Goal: Information Seeking & Learning: Learn about a topic

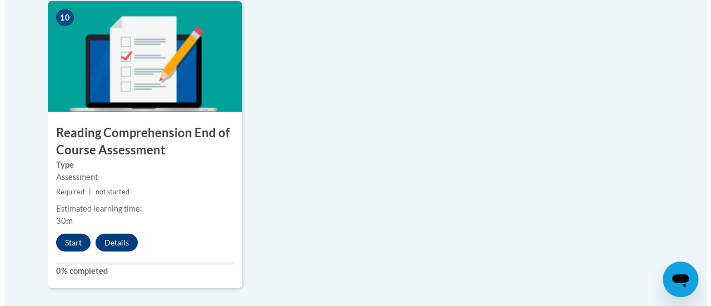
scroll to position [1311, 0]
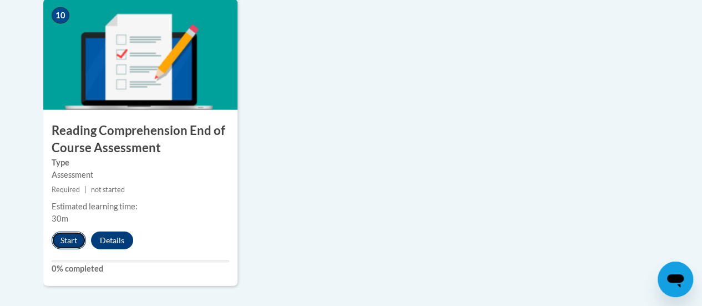
click at [71, 244] on button "Start" at bounding box center [69, 241] width 34 height 18
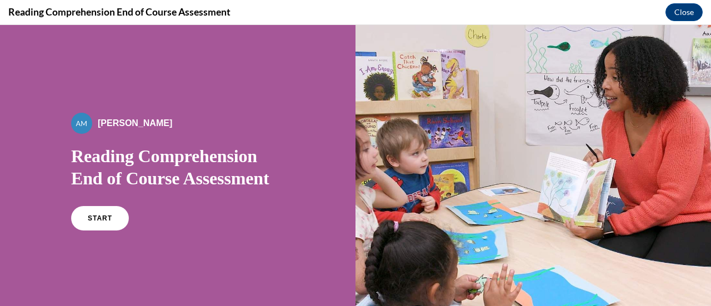
scroll to position [0, 0]
click at [87, 218] on span "START" at bounding box center [100, 218] width 26 height 8
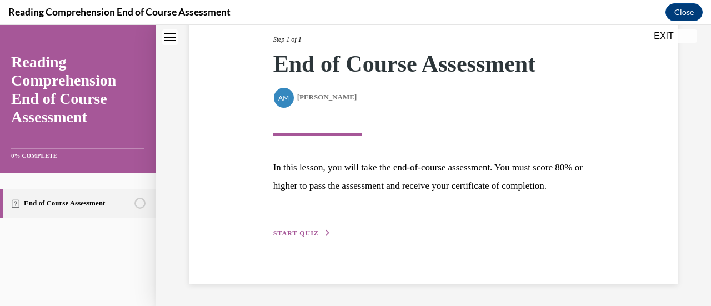
scroll to position [163, 0]
click at [302, 235] on span "START QUIZ" at bounding box center [296, 233] width 46 height 8
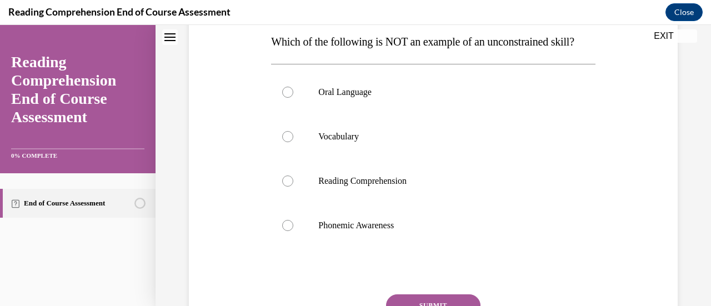
scroll to position [181, 0]
click at [277, 114] on label "Oral Language" at bounding box center [433, 92] width 324 height 44
click at [282, 98] on input "Oral Language" at bounding box center [287, 92] width 11 height 11
radio input "true"
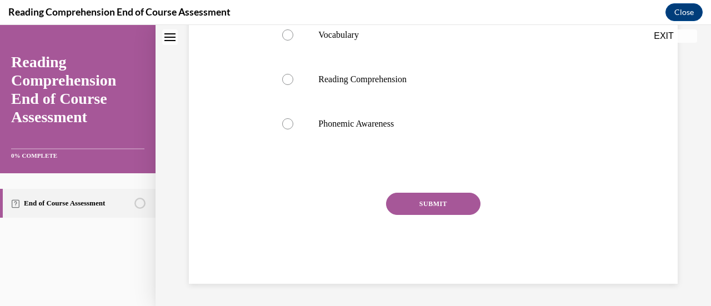
click at [444, 210] on button "SUBMIT" at bounding box center [433, 204] width 94 height 22
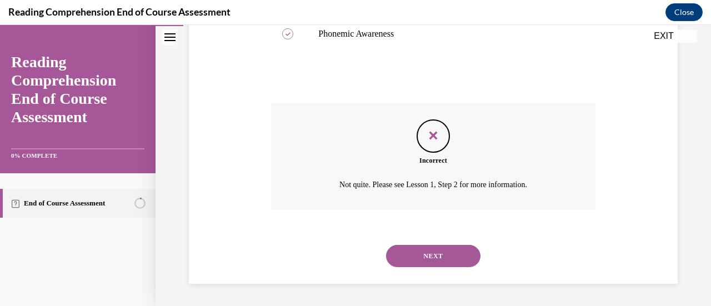
scroll to position [394, 0]
click at [445, 254] on button "NEXT" at bounding box center [433, 256] width 94 height 22
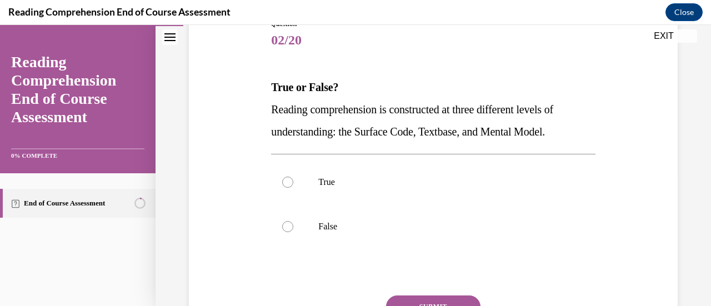
scroll to position [137, 0]
click at [285, 178] on div at bounding box center [287, 180] width 11 height 11
click at [285, 178] on input "True" at bounding box center [287, 180] width 11 height 11
radio input "true"
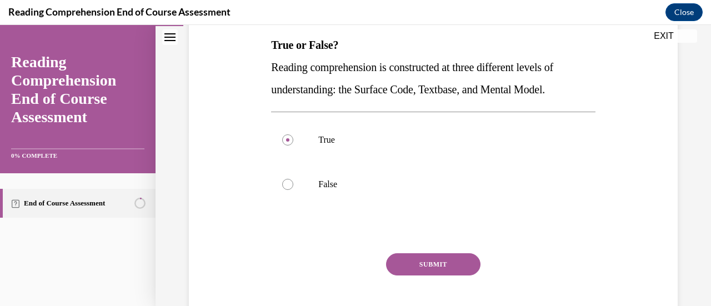
click at [444, 264] on button "SUBMIT" at bounding box center [433, 264] width 94 height 22
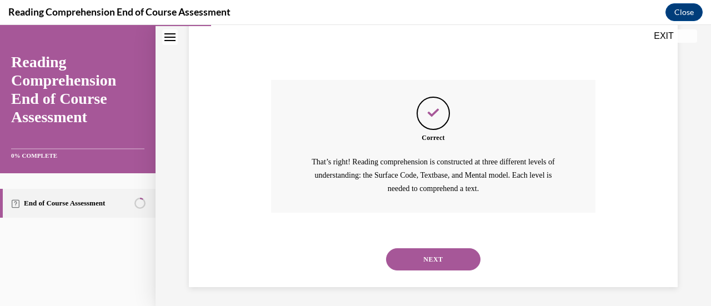
scroll to position [354, 0]
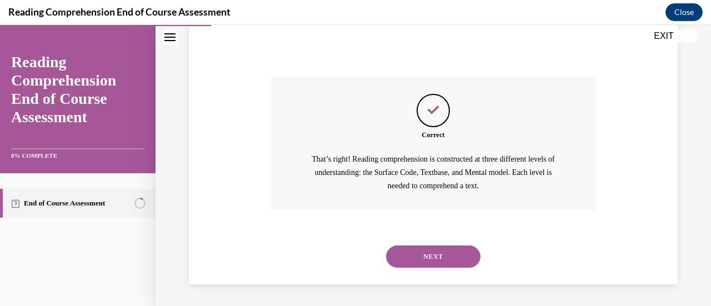
click at [474, 261] on button "NEXT" at bounding box center [433, 256] width 94 height 22
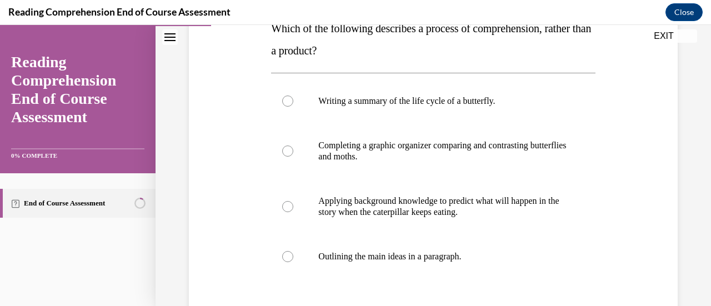
scroll to position [215, 0]
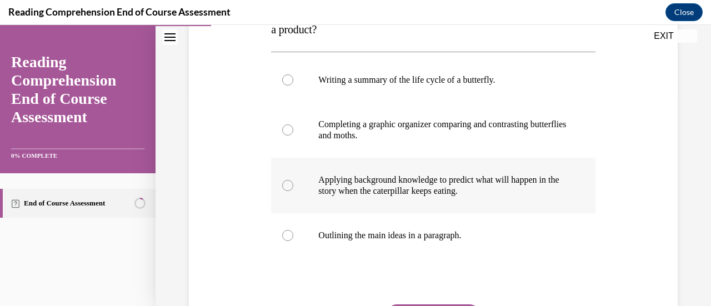
click at [457, 178] on p "Applying background knowledge to predict what will happen in the story when the…" at bounding box center [442, 185] width 249 height 22
click at [293, 180] on input "Applying background knowledge to predict what will happen in the story when the…" at bounding box center [287, 185] width 11 height 11
radio input "true"
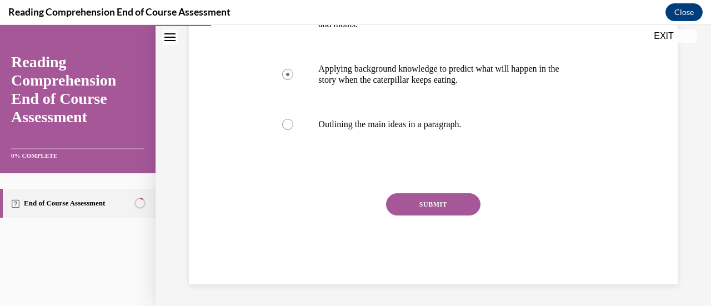
click at [437, 210] on button "SUBMIT" at bounding box center [433, 204] width 94 height 22
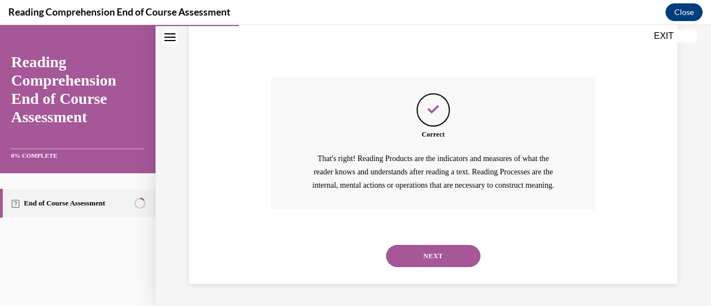
scroll to position [456, 0]
click at [429, 264] on button "NEXT" at bounding box center [433, 256] width 94 height 22
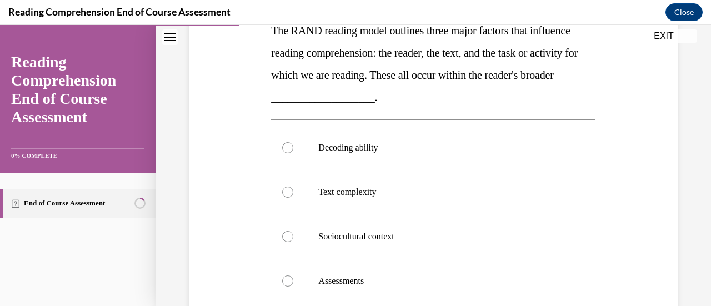
scroll to position [193, 0]
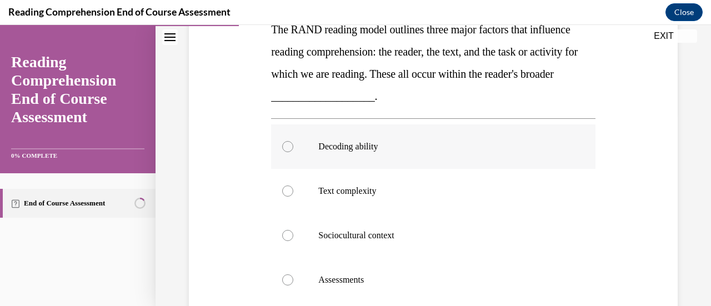
click at [287, 148] on div at bounding box center [287, 146] width 11 height 11
click at [287, 148] on input "Decoding ability" at bounding box center [287, 146] width 11 height 11
radio input "true"
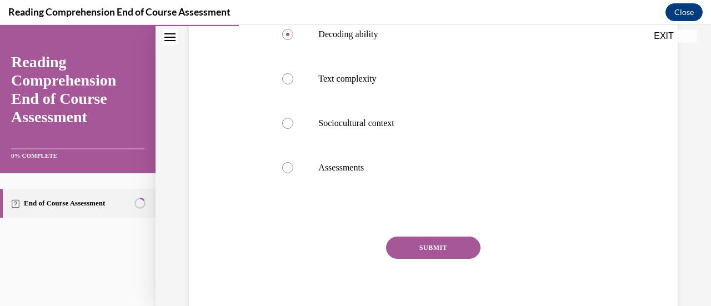
click at [439, 246] on button "SUBMIT" at bounding box center [433, 248] width 94 height 22
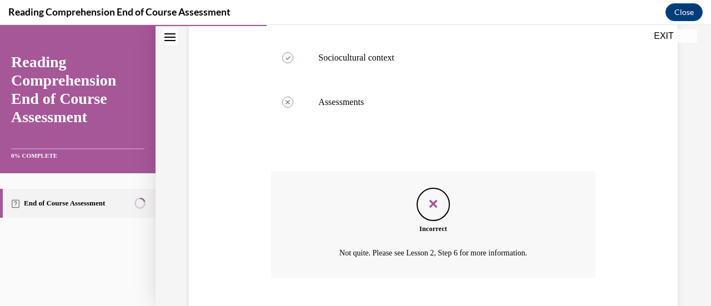
scroll to position [439, 0]
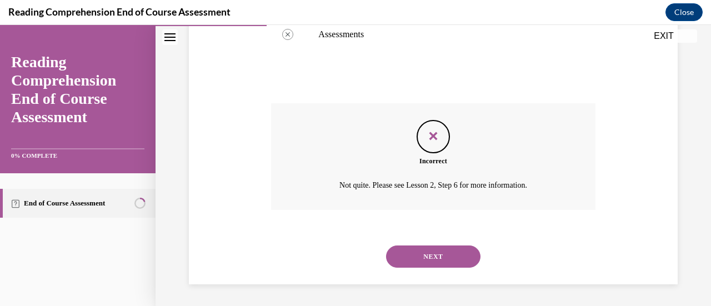
click at [446, 254] on button "NEXT" at bounding box center [433, 256] width 94 height 22
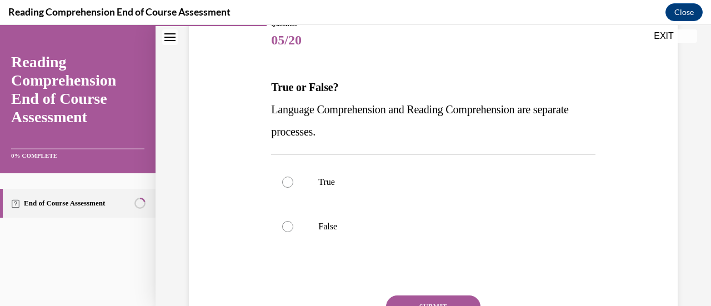
scroll to position [136, 0]
click at [324, 229] on p "False" at bounding box center [442, 225] width 249 height 11
click at [293, 229] on input "False" at bounding box center [287, 225] width 11 height 11
radio input "true"
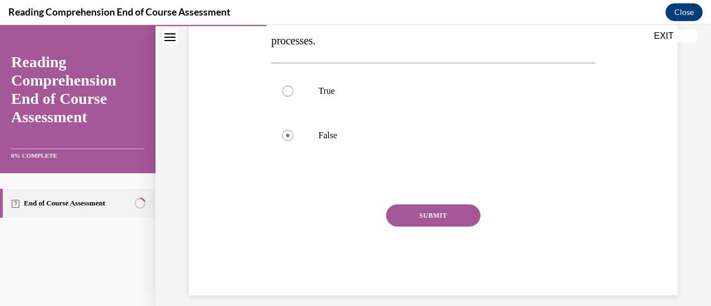
click at [450, 218] on button "SUBMIT" at bounding box center [433, 215] width 94 height 22
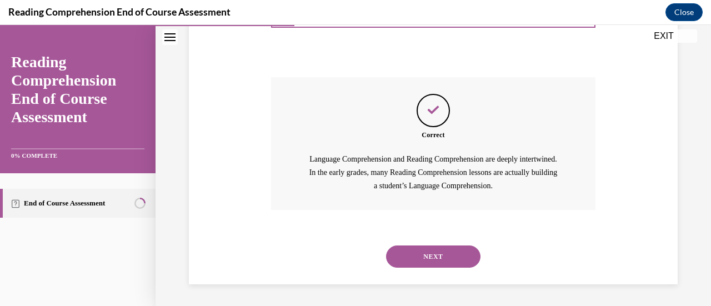
scroll to position [353, 0]
click at [469, 265] on button "NEXT" at bounding box center [433, 257] width 94 height 22
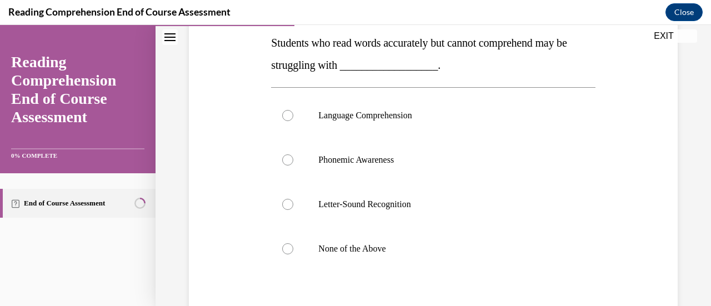
scroll to position [179, 0]
click at [398, 116] on p "Language Comprehension" at bounding box center [442, 116] width 249 height 11
click at [293, 116] on input "Language Comprehension" at bounding box center [287, 116] width 11 height 11
radio input "true"
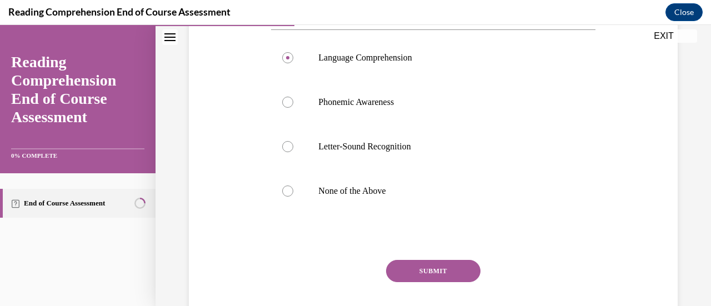
click at [456, 277] on button "SUBMIT" at bounding box center [433, 271] width 94 height 22
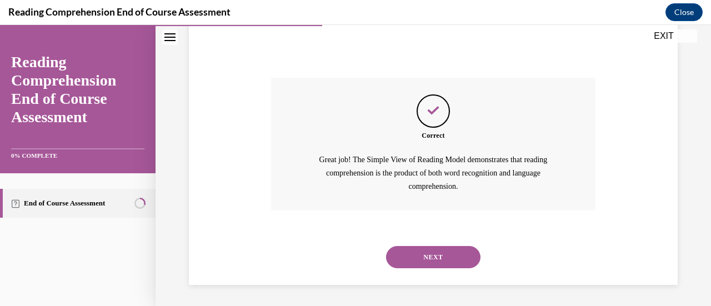
scroll to position [420, 0]
click at [461, 264] on button "NEXT" at bounding box center [433, 256] width 94 height 22
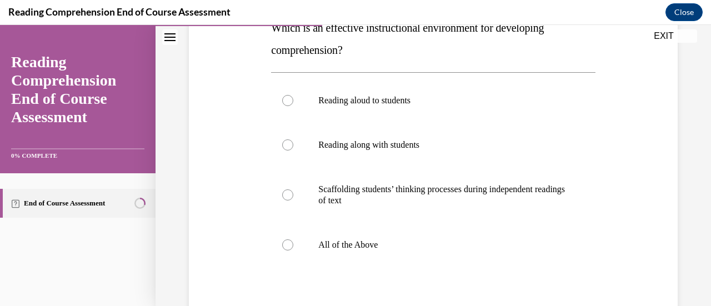
scroll to position [194, 0]
click at [284, 248] on div at bounding box center [287, 245] width 11 height 11
click at [284, 248] on input "All of the Above" at bounding box center [287, 245] width 11 height 11
radio input "true"
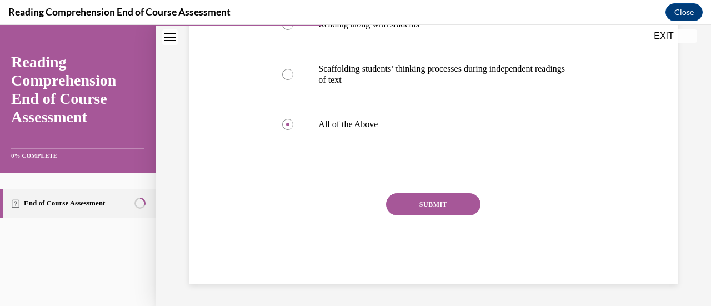
click at [453, 209] on button "SUBMIT" at bounding box center [433, 204] width 94 height 22
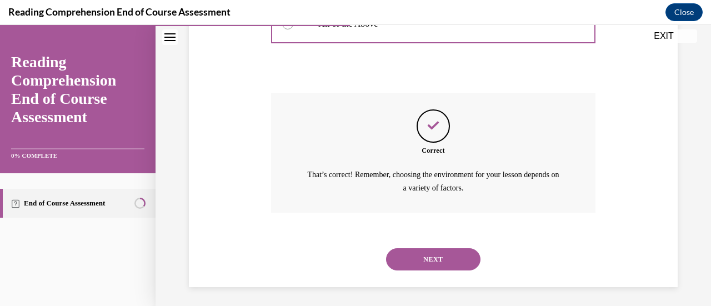
scroll to position [418, 0]
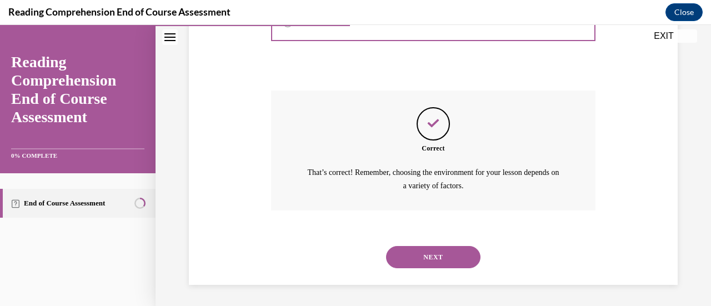
click at [468, 262] on button "NEXT" at bounding box center [433, 257] width 94 height 22
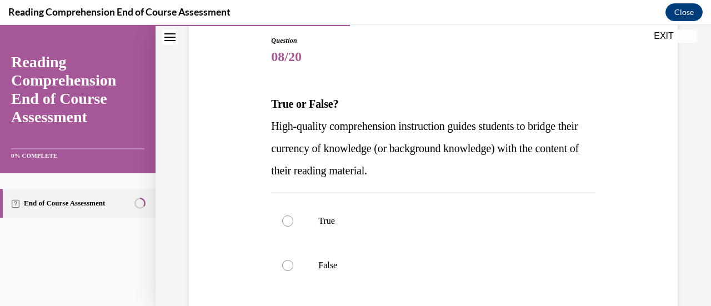
scroll to position [138, 0]
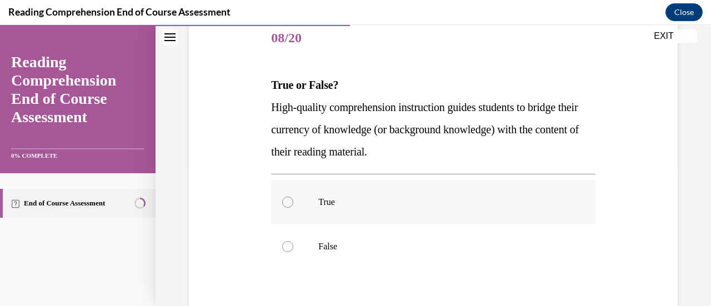
click at [276, 209] on label "True" at bounding box center [433, 202] width 324 height 44
click at [282, 208] on input "True" at bounding box center [287, 202] width 11 height 11
radio input "true"
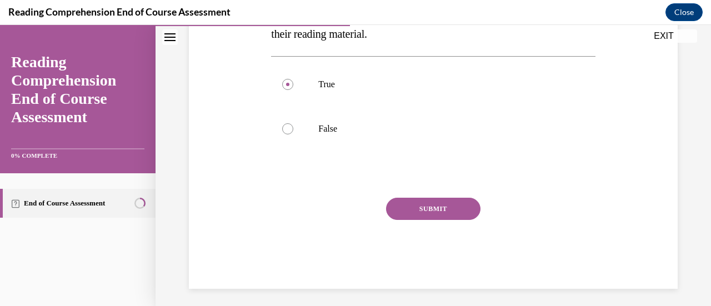
click at [454, 211] on button "SUBMIT" at bounding box center [433, 209] width 94 height 22
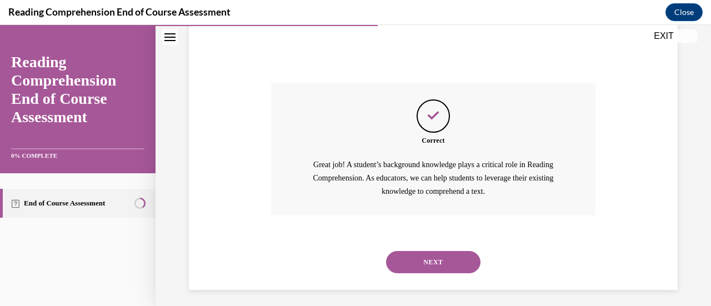
scroll to position [376, 0]
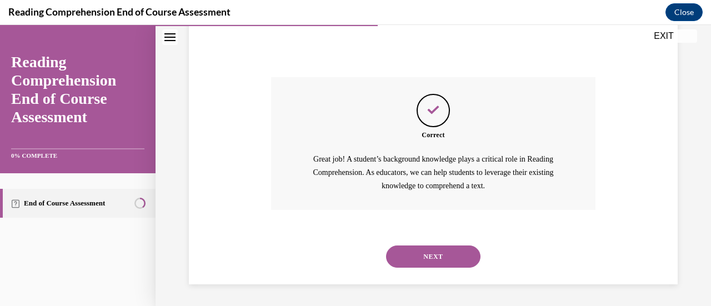
click at [428, 257] on button "NEXT" at bounding box center [433, 256] width 94 height 22
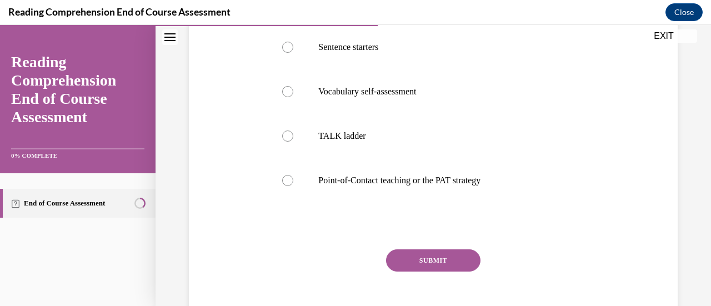
scroll to position [271, 0]
click at [459, 263] on button "SUBMIT" at bounding box center [433, 260] width 94 height 22
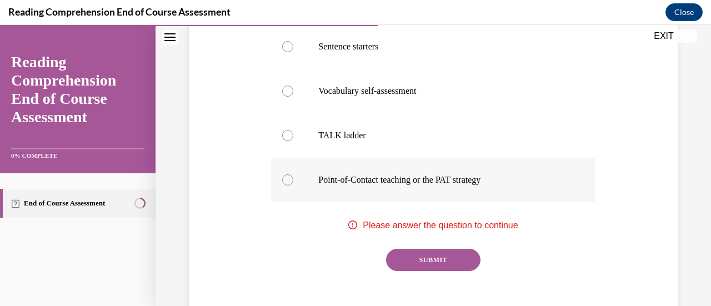
click at [438, 185] on label "Point-of-Contact teaching or the PAT strategy" at bounding box center [433, 180] width 324 height 44
click at [293, 185] on input "Point-of-Contact teaching or the PAT strategy" at bounding box center [287, 179] width 11 height 11
radio input "true"
click at [428, 268] on button "SUBMIT" at bounding box center [433, 260] width 94 height 22
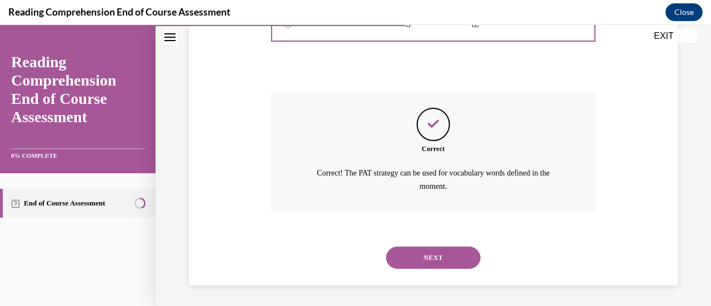
scroll to position [429, 0]
click at [451, 260] on button "NEXT" at bounding box center [433, 257] width 94 height 22
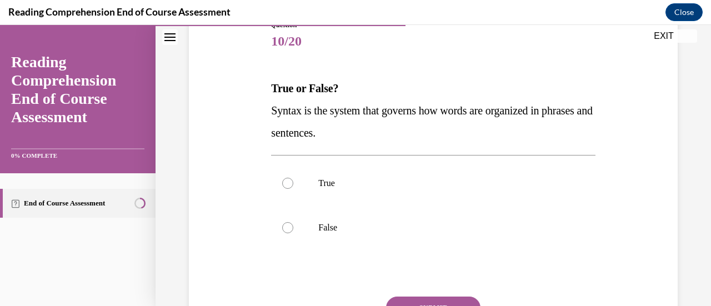
scroll to position [135, 0]
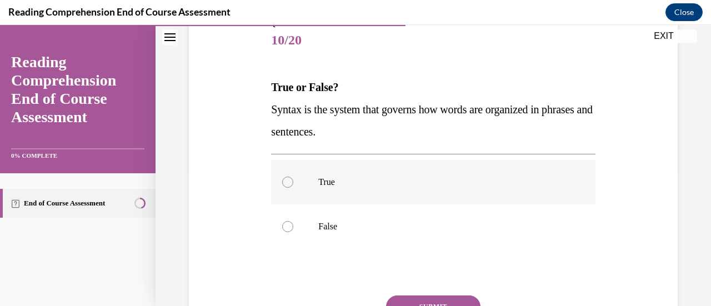
click at [290, 179] on div at bounding box center [287, 182] width 11 height 11
click at [290, 179] on input "True" at bounding box center [287, 182] width 11 height 11
radio input "true"
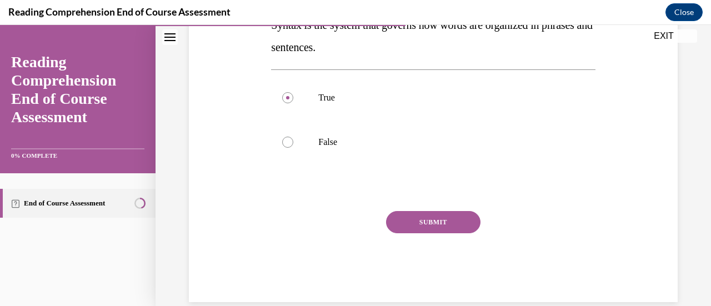
click at [446, 229] on button "SUBMIT" at bounding box center [433, 222] width 94 height 22
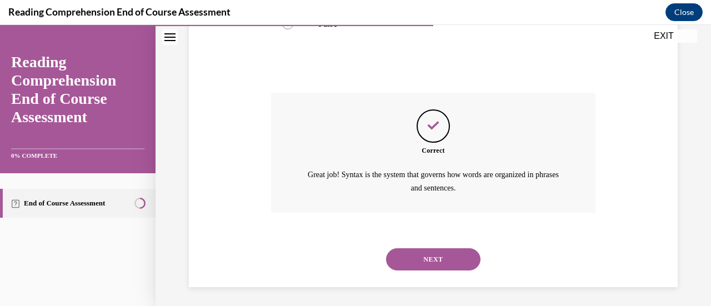
scroll to position [340, 0]
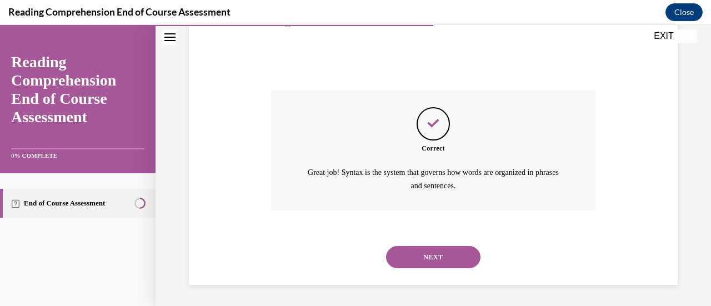
click at [421, 267] on button "NEXT" at bounding box center [433, 257] width 94 height 22
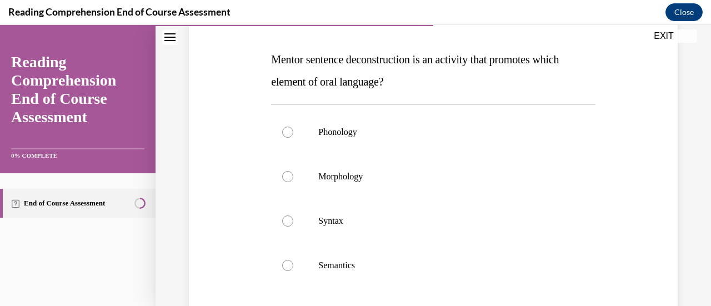
scroll to position [164, 0]
click at [295, 270] on label "Semantics" at bounding box center [433, 265] width 324 height 44
click at [293, 270] on input "Semantics" at bounding box center [287, 264] width 11 height 11
radio input "true"
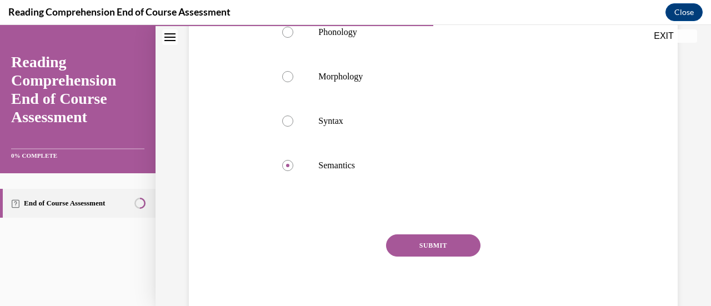
click at [443, 243] on button "SUBMIT" at bounding box center [433, 245] width 94 height 22
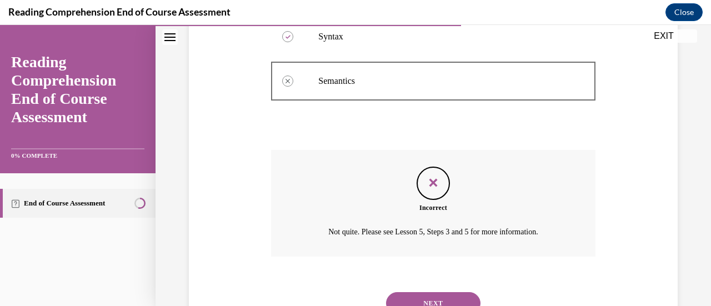
scroll to position [394, 0]
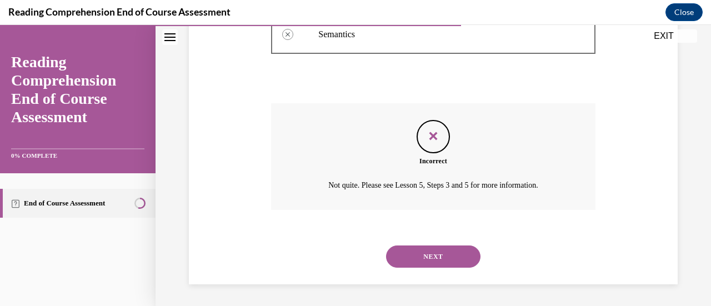
click at [446, 263] on button "NEXT" at bounding box center [433, 256] width 94 height 22
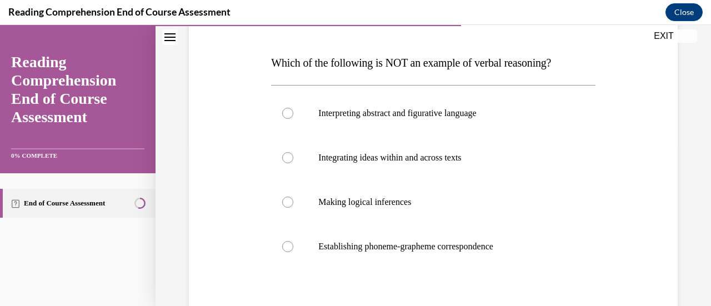
scroll to position [165, 0]
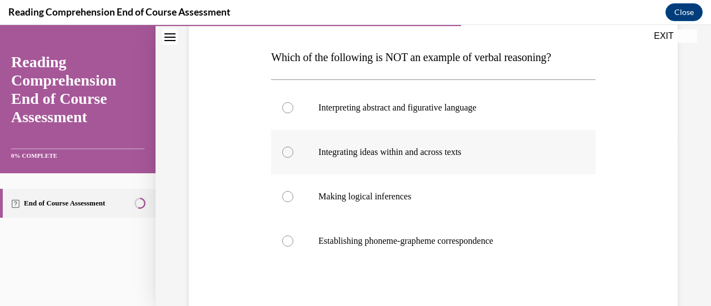
click at [439, 160] on label "Integrating ideas within and across texts" at bounding box center [433, 152] width 324 height 44
click at [293, 158] on input "Integrating ideas within and across texts" at bounding box center [287, 152] width 11 height 11
radio input "true"
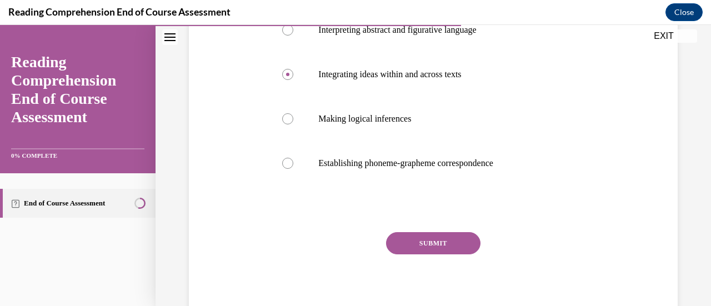
click at [454, 253] on button "SUBMIT" at bounding box center [433, 243] width 94 height 22
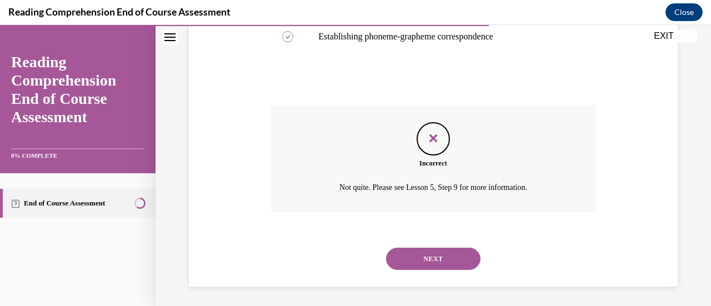
scroll to position [372, 0]
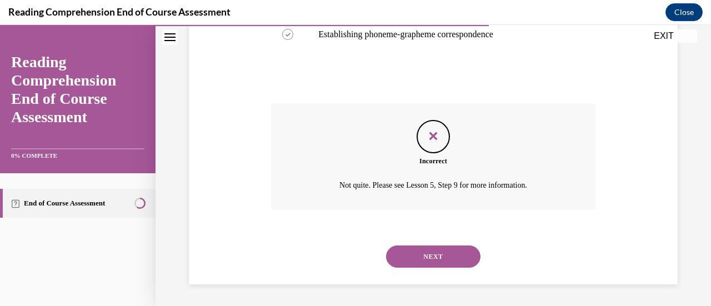
click at [449, 255] on button "NEXT" at bounding box center [433, 256] width 94 height 22
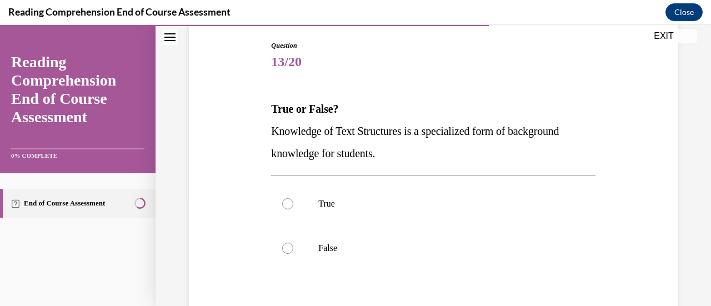
scroll to position [117, 0]
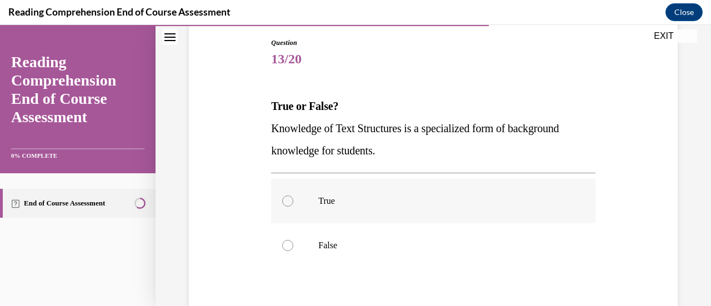
click at [295, 198] on label "True" at bounding box center [433, 201] width 324 height 44
click at [293, 198] on input "True" at bounding box center [287, 200] width 11 height 11
radio input "true"
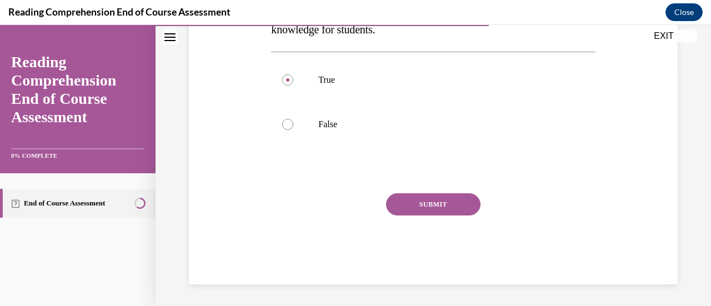
click at [438, 201] on button "SUBMIT" at bounding box center [433, 204] width 94 height 22
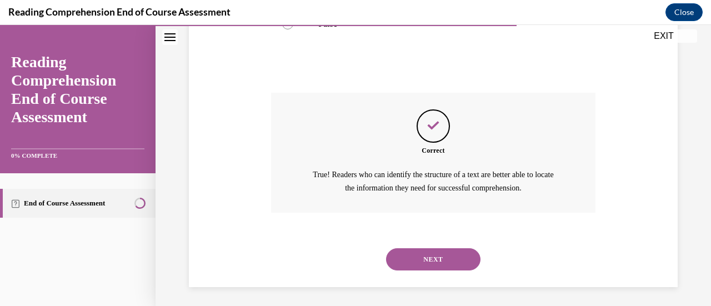
scroll to position [340, 0]
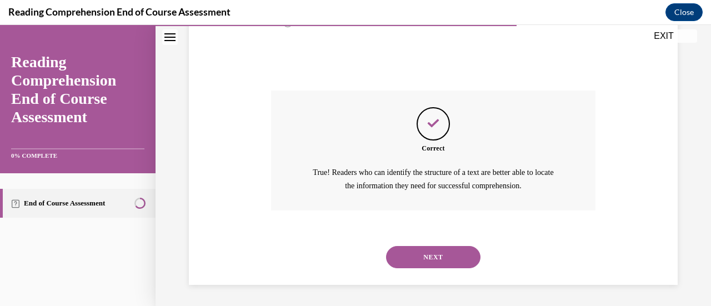
click at [438, 254] on button "NEXT" at bounding box center [433, 257] width 94 height 22
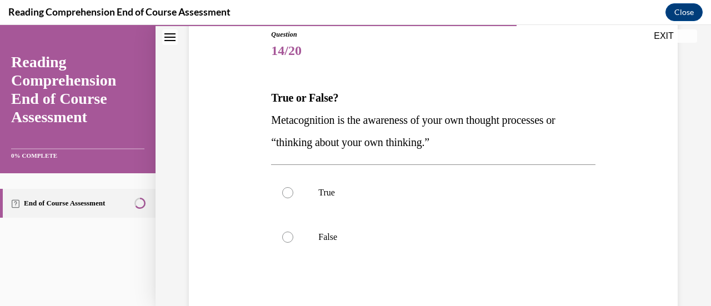
scroll to position [133, 0]
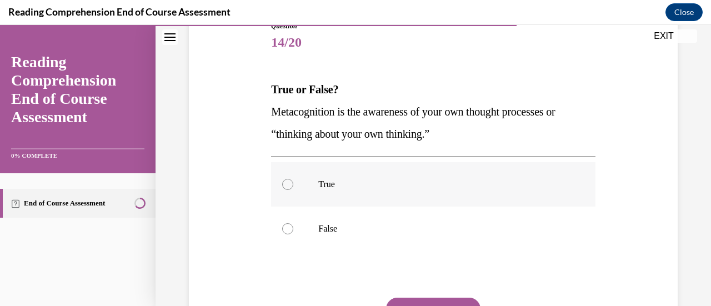
click at [314, 187] on label "True" at bounding box center [433, 184] width 324 height 44
click at [293, 187] on input "True" at bounding box center [287, 184] width 11 height 11
radio input "true"
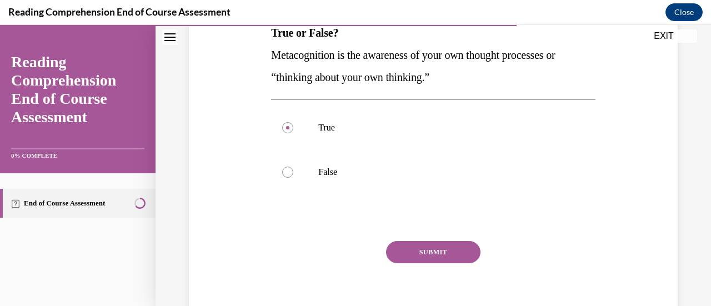
click at [431, 252] on button "SUBMIT" at bounding box center [433, 252] width 94 height 22
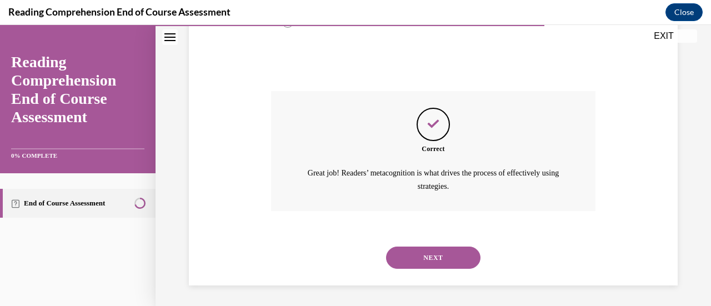
scroll to position [340, 0]
click at [456, 267] on button "NEXT" at bounding box center [433, 257] width 94 height 22
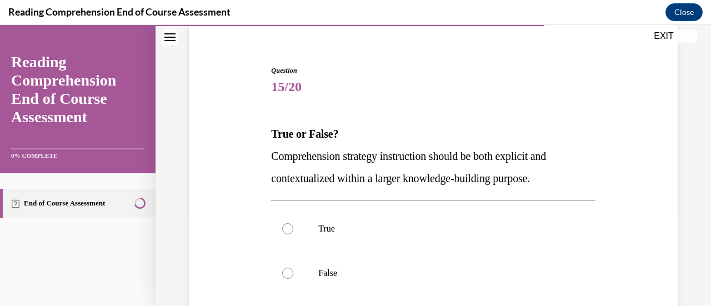
scroll to position [138, 0]
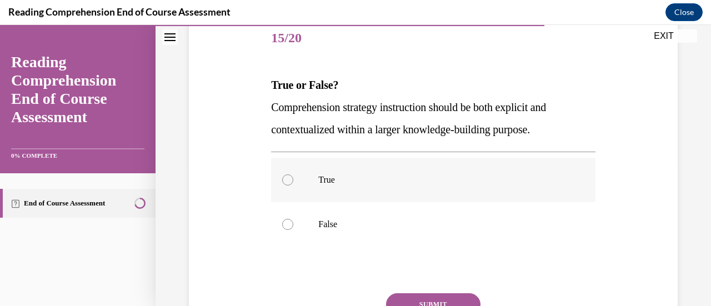
click at [324, 174] on p "True" at bounding box center [442, 179] width 249 height 11
click at [293, 174] on input "True" at bounding box center [287, 179] width 11 height 11
radio input "true"
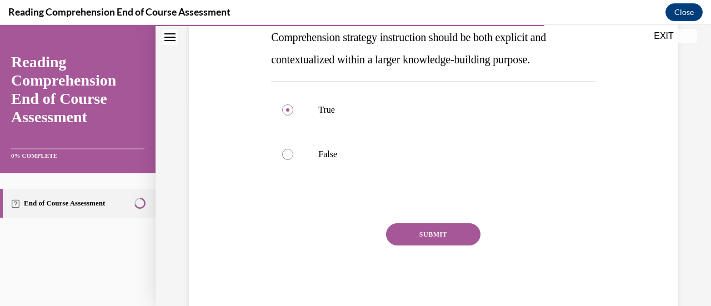
click at [443, 243] on button "SUBMIT" at bounding box center [433, 234] width 94 height 22
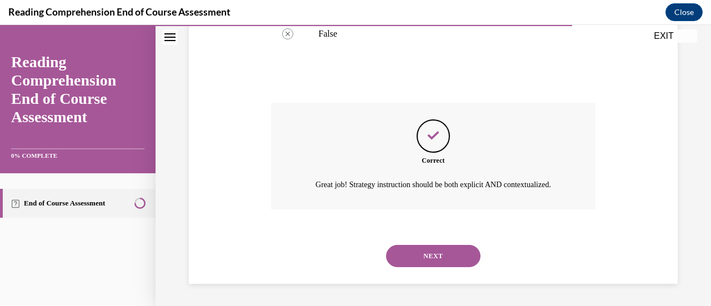
scroll to position [340, 0]
click at [438, 249] on button "NEXT" at bounding box center [433, 256] width 94 height 22
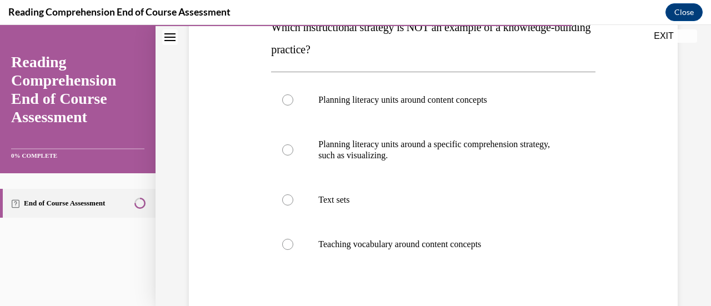
scroll to position [195, 0]
click at [282, 210] on label "Text sets" at bounding box center [433, 200] width 324 height 44
click at [282, 205] on input "Text sets" at bounding box center [287, 199] width 11 height 11
radio input "true"
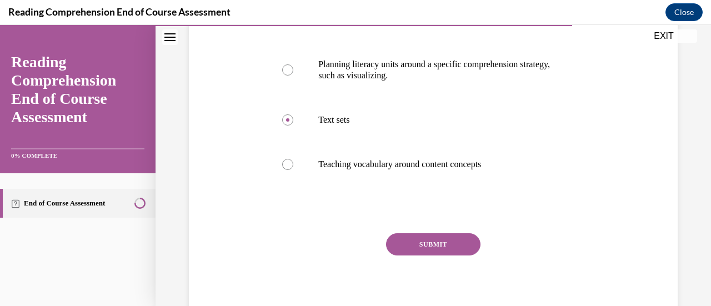
click at [461, 240] on button "SUBMIT" at bounding box center [433, 244] width 94 height 22
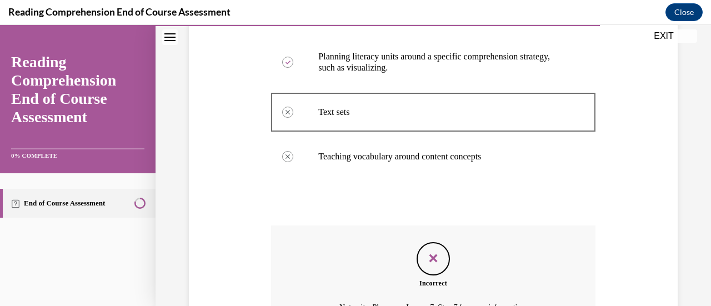
scroll to position [284, 0]
click at [434, 264] on div "Feedback" at bounding box center [432, 257] width 33 height 33
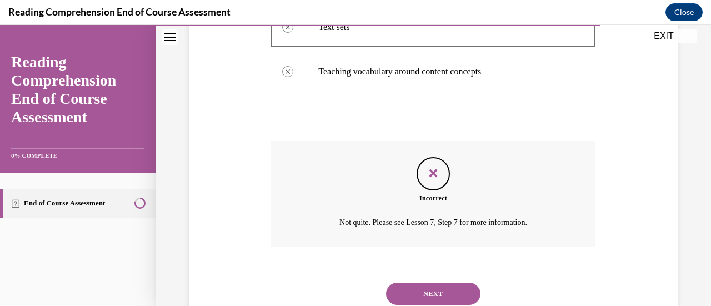
scroll to position [369, 0]
click at [451, 295] on button "NEXT" at bounding box center [433, 293] width 94 height 22
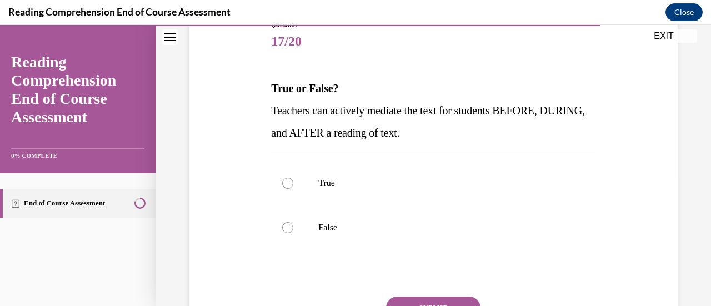
scroll to position [135, 0]
click at [280, 184] on label "True" at bounding box center [433, 182] width 324 height 44
click at [282, 184] on input "True" at bounding box center [287, 182] width 11 height 11
radio input "true"
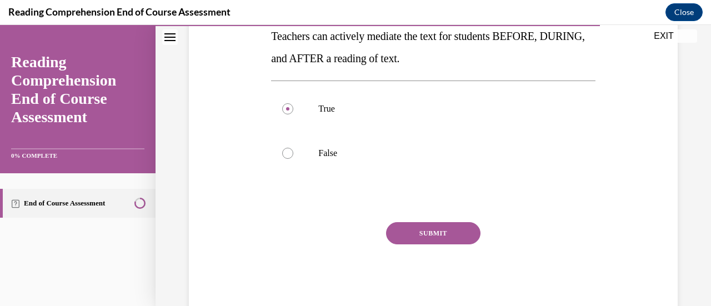
click at [439, 242] on button "SUBMIT" at bounding box center [433, 233] width 94 height 22
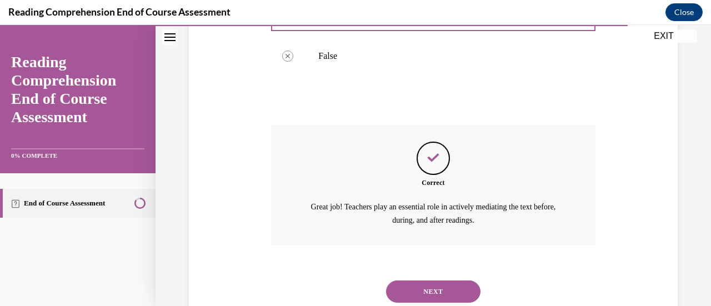
scroll to position [340, 0]
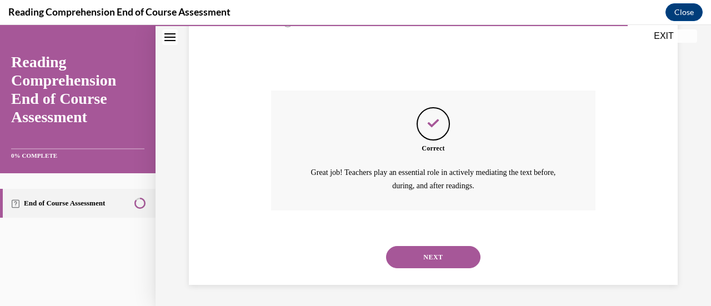
click at [417, 267] on button "NEXT" at bounding box center [433, 257] width 94 height 22
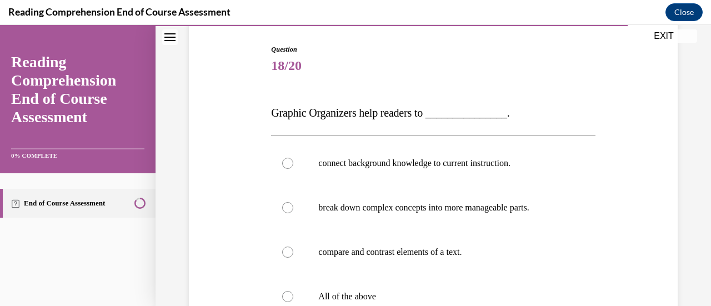
scroll to position [112, 0]
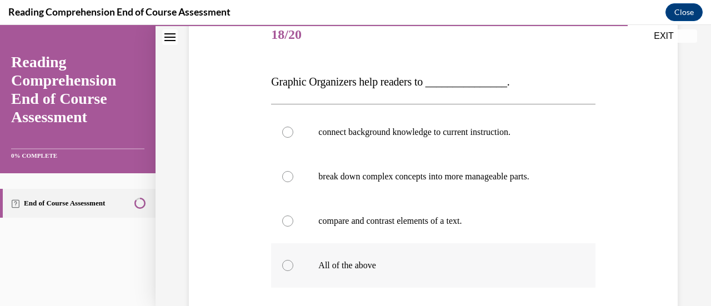
click at [275, 269] on label "All of the above" at bounding box center [433, 265] width 324 height 44
click at [282, 269] on input "All of the above" at bounding box center [287, 265] width 11 height 11
radio input "true"
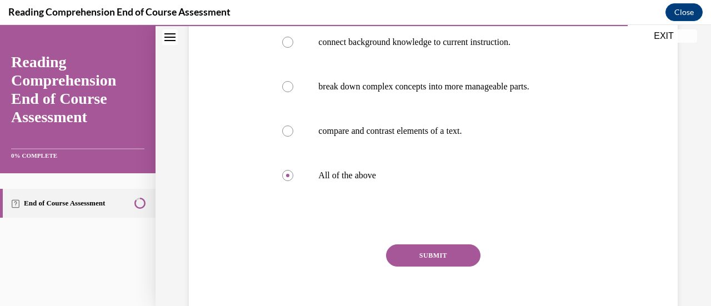
click at [433, 265] on button "SUBMIT" at bounding box center [433, 255] width 94 height 22
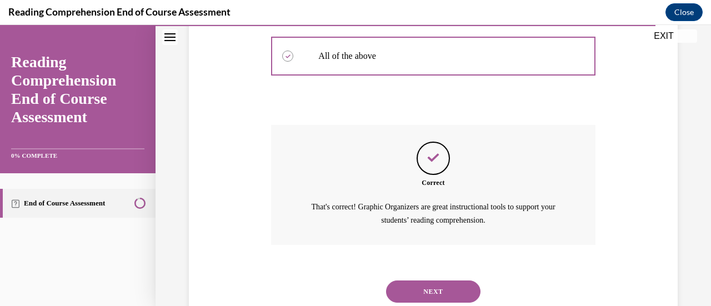
scroll to position [385, 0]
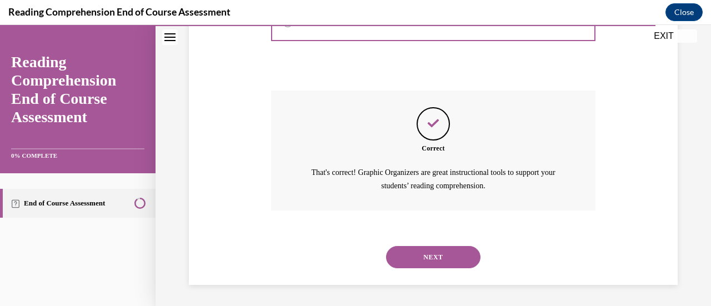
click at [425, 264] on button "NEXT" at bounding box center [433, 257] width 94 height 22
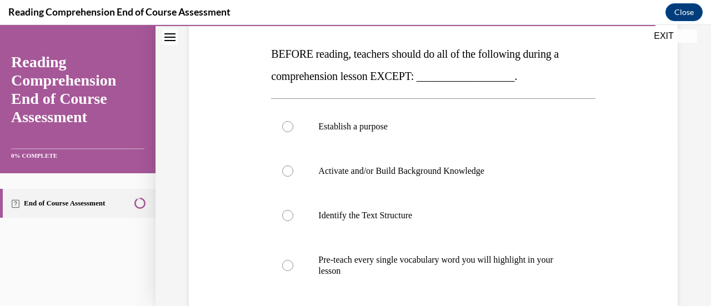
scroll to position [170, 0]
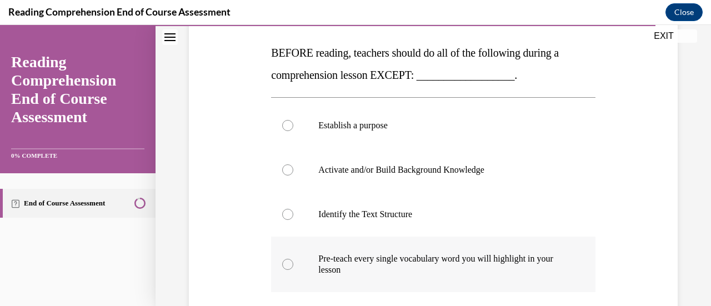
click at [502, 262] on p "Pre-teach every single vocabulary word you will highlight in your lesson" at bounding box center [442, 264] width 249 height 22
click at [293, 262] on input "Pre-teach every single vocabulary word you will highlight in your lesson" at bounding box center [287, 264] width 11 height 11
radio input "true"
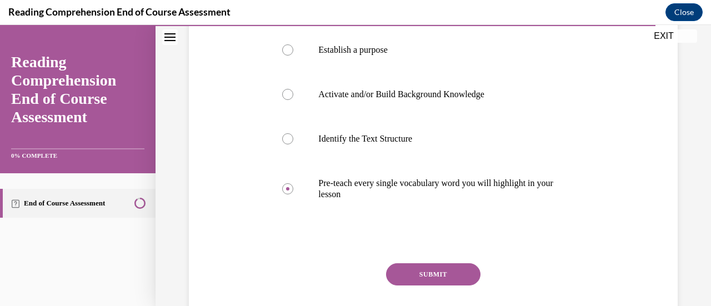
click at [430, 283] on button "SUBMIT" at bounding box center [433, 274] width 94 height 22
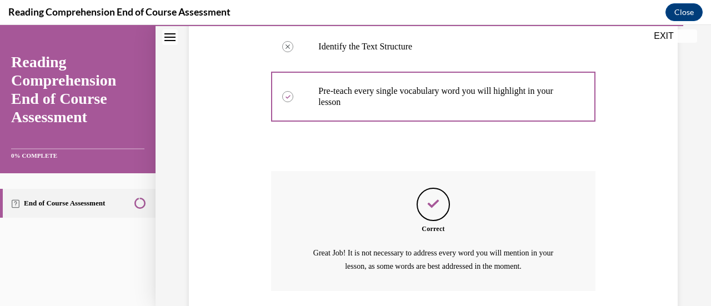
scroll to position [418, 0]
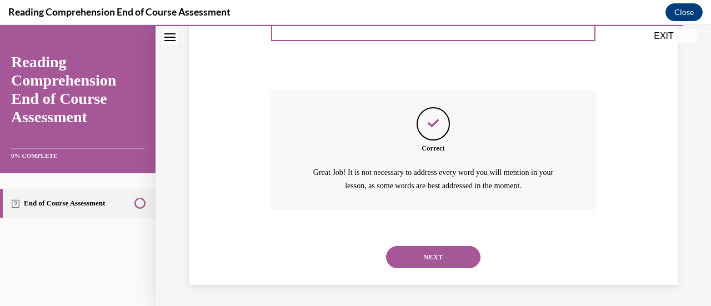
click at [435, 255] on button "NEXT" at bounding box center [433, 257] width 94 height 22
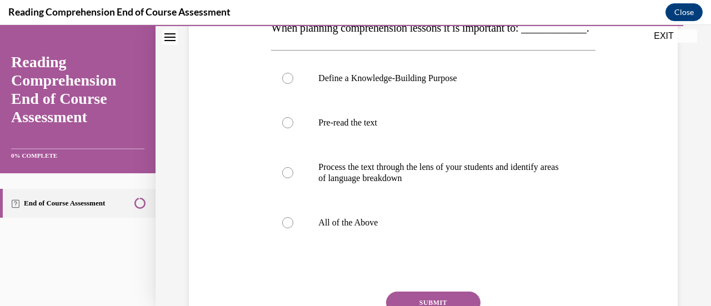
scroll to position [195, 0]
click at [350, 237] on label "All of the Above" at bounding box center [433, 222] width 324 height 44
click at [293, 228] on input "All of the Above" at bounding box center [287, 222] width 11 height 11
radio input "true"
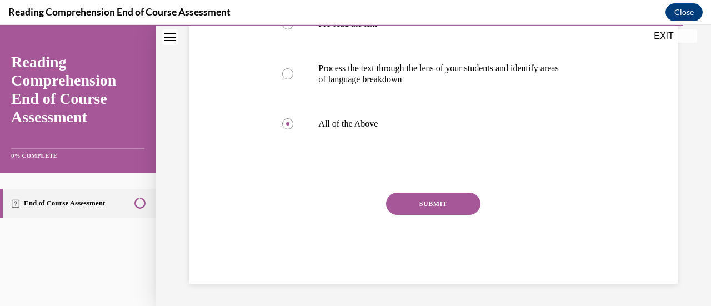
click at [442, 215] on button "SUBMIT" at bounding box center [433, 204] width 94 height 22
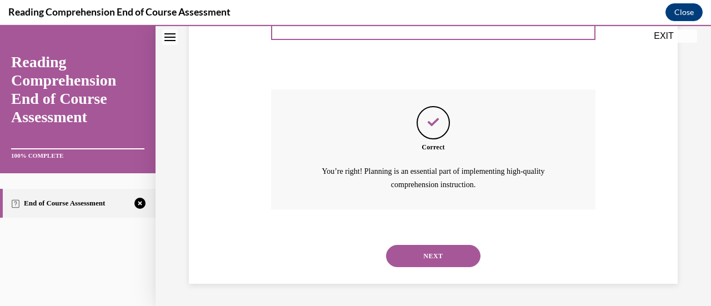
click at [458, 255] on button "NEXT" at bounding box center [433, 256] width 94 height 22
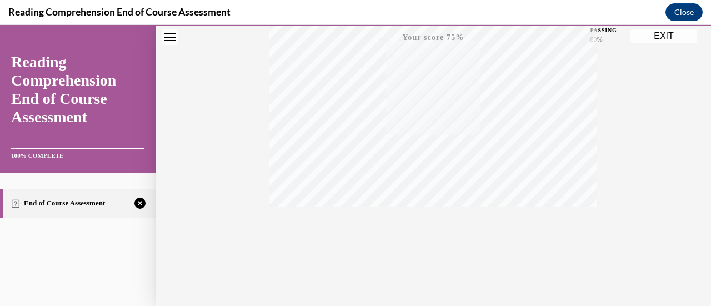
scroll to position [288, 0]
click at [426, 235] on icon "button" at bounding box center [433, 239] width 39 height 12
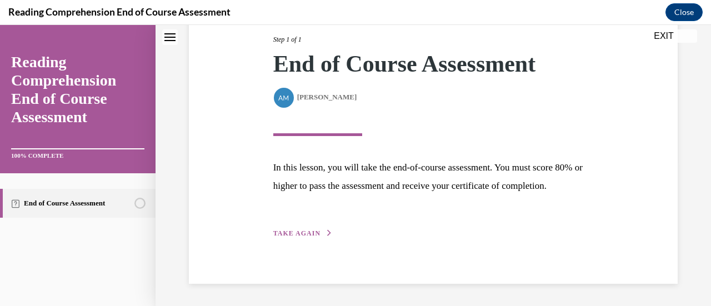
scroll to position [163, 0]
click at [303, 234] on span "TAKE AGAIN" at bounding box center [296, 233] width 47 height 8
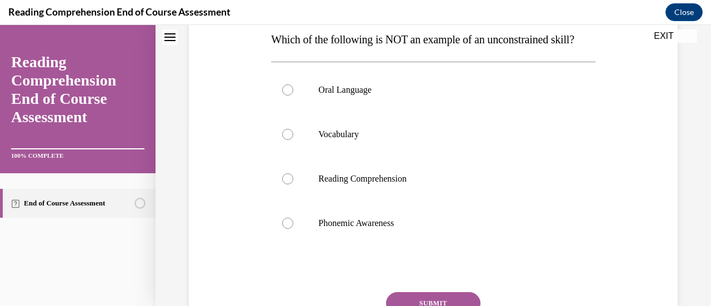
scroll to position [184, 0]
click at [378, 244] on label "Phonemic Awareness" at bounding box center [433, 222] width 324 height 44
click at [293, 228] on input "Phonemic Awareness" at bounding box center [287, 222] width 11 height 11
radio input "true"
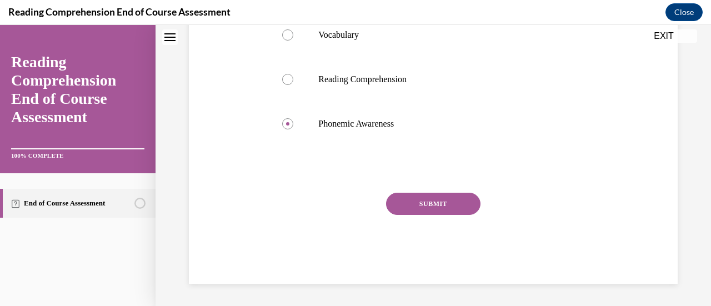
click at [443, 200] on button "SUBMIT" at bounding box center [433, 204] width 94 height 22
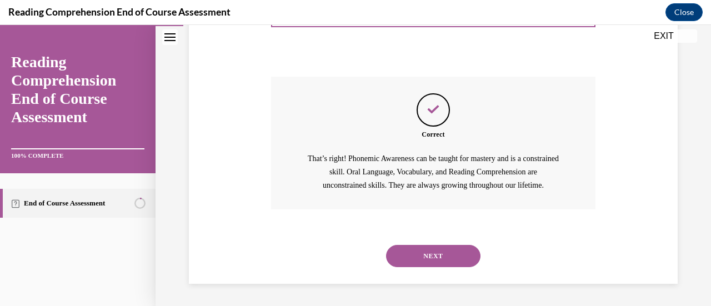
scroll to position [420, 0]
click at [439, 259] on button "NEXT" at bounding box center [433, 256] width 94 height 22
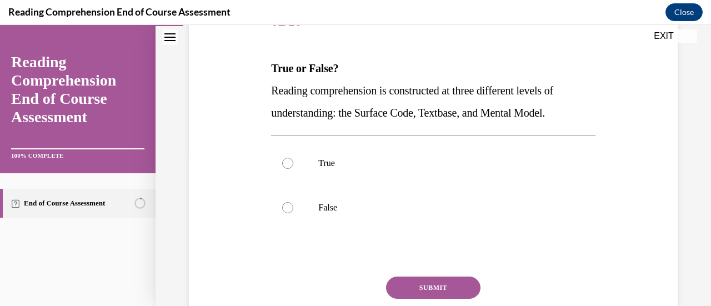
scroll to position [155, 0]
click at [297, 160] on label "True" at bounding box center [433, 162] width 324 height 44
click at [293, 160] on input "True" at bounding box center [287, 162] width 11 height 11
radio input "true"
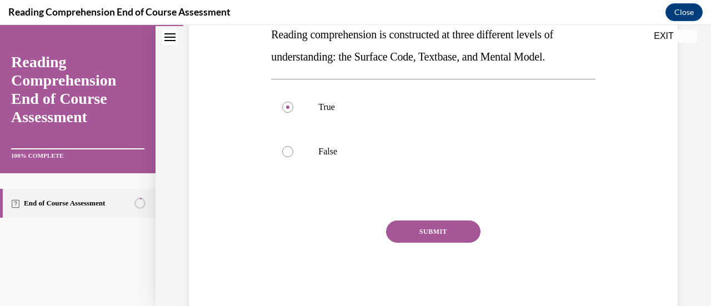
click at [446, 235] on button "SUBMIT" at bounding box center [433, 231] width 94 height 22
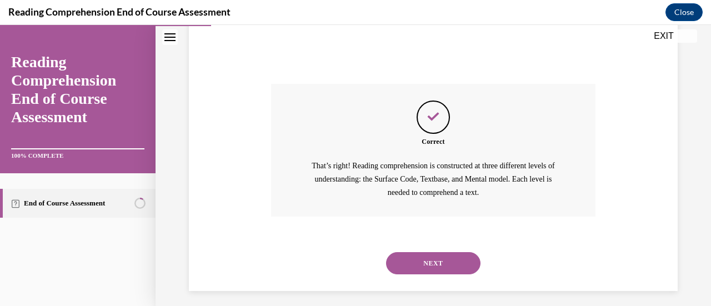
scroll to position [354, 0]
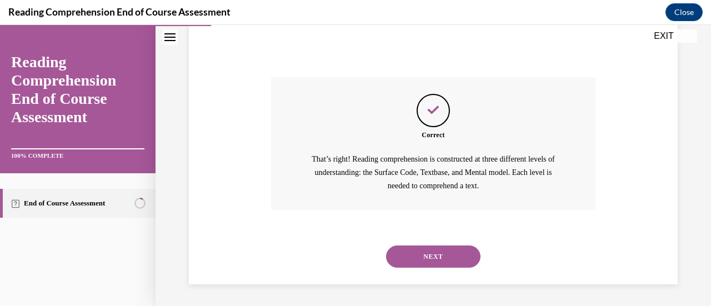
click at [451, 262] on button "NEXT" at bounding box center [433, 256] width 94 height 22
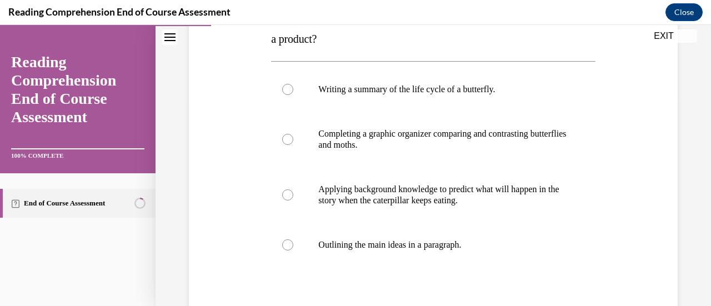
scroll to position [207, 0]
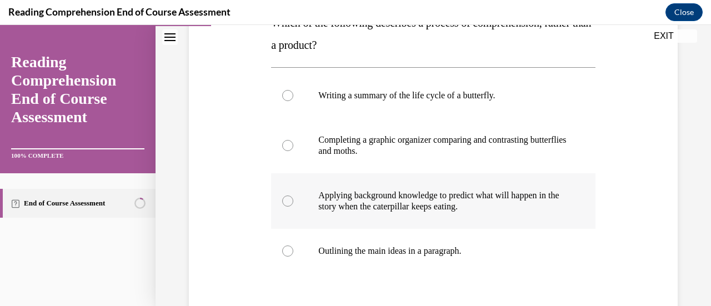
click at [487, 192] on p "Applying background knowledge to predict what will happen in the story when the…" at bounding box center [442, 201] width 249 height 22
click at [293, 195] on input "Applying background knowledge to predict what will happen in the story when the…" at bounding box center [287, 200] width 11 height 11
radio input "true"
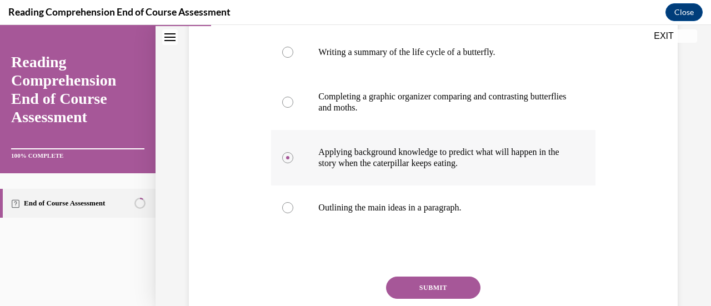
scroll to position [253, 0]
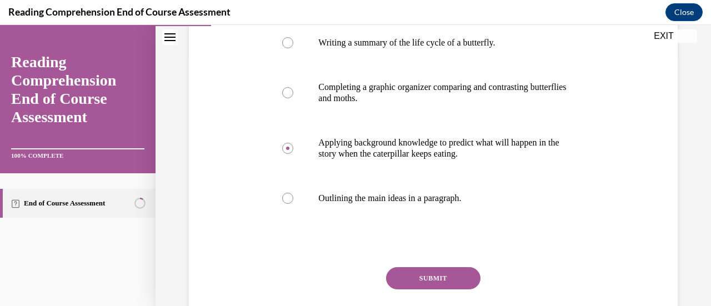
click at [434, 278] on button "SUBMIT" at bounding box center [433, 278] width 94 height 22
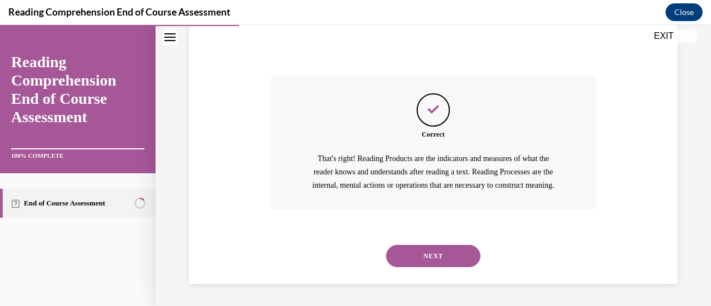
scroll to position [456, 0]
click at [466, 259] on button "NEXT" at bounding box center [433, 256] width 94 height 22
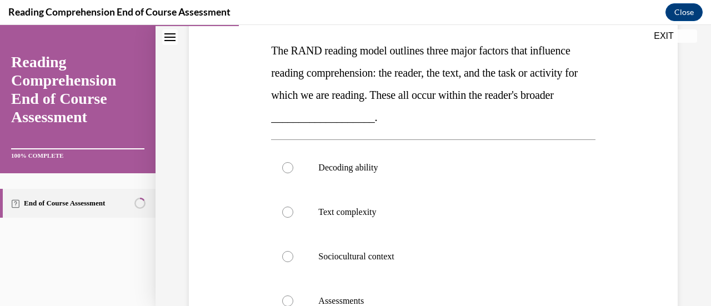
scroll to position [174, 0]
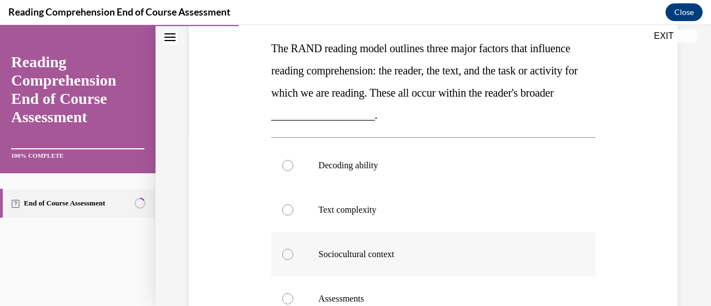
click at [376, 253] on p "Sociocultural context" at bounding box center [442, 254] width 249 height 11
click at [293, 253] on input "Sociocultural context" at bounding box center [287, 254] width 11 height 11
radio input "true"
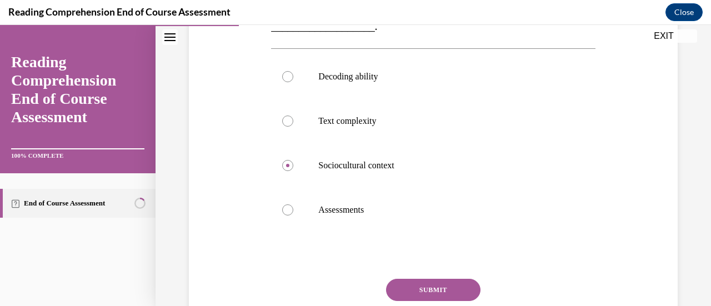
click at [424, 293] on button "SUBMIT" at bounding box center [433, 290] width 94 height 22
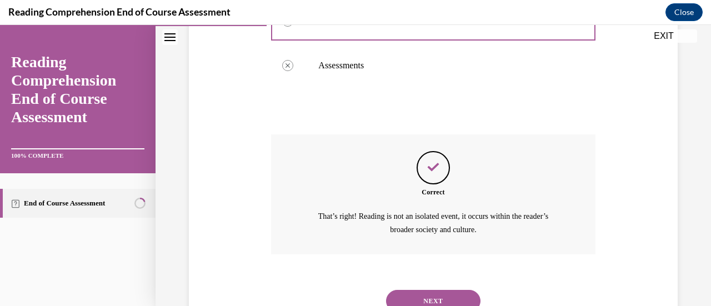
scroll to position [451, 0]
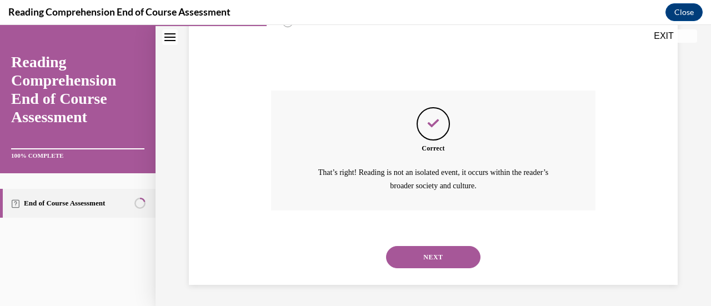
click at [440, 258] on button "NEXT" at bounding box center [433, 257] width 94 height 22
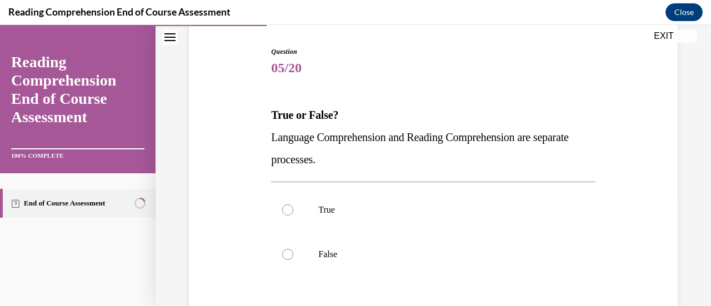
scroll to position [107, 0]
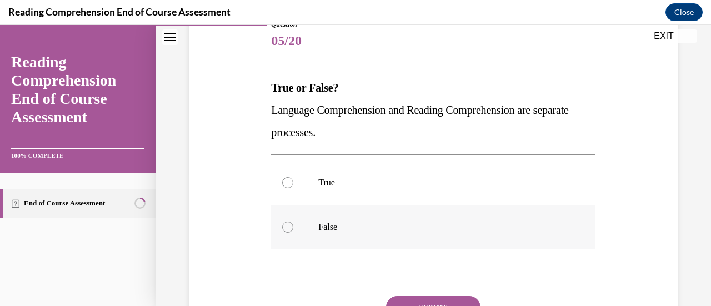
click at [324, 239] on label "False" at bounding box center [433, 227] width 324 height 44
click at [293, 233] on input "False" at bounding box center [287, 227] width 11 height 11
radio input "true"
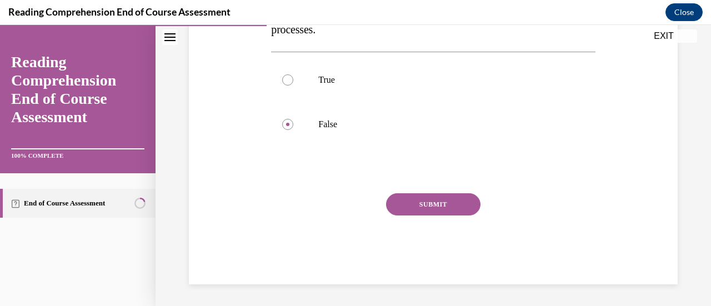
click at [438, 203] on button "SUBMIT" at bounding box center [433, 204] width 94 height 22
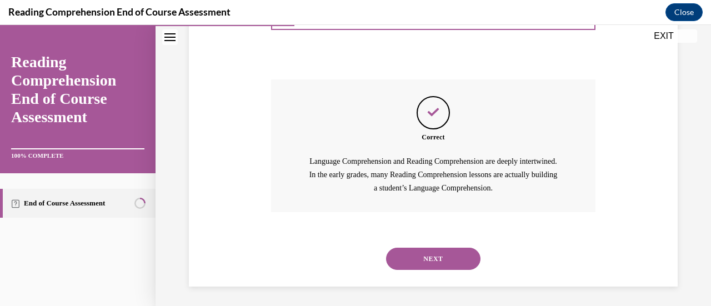
scroll to position [354, 0]
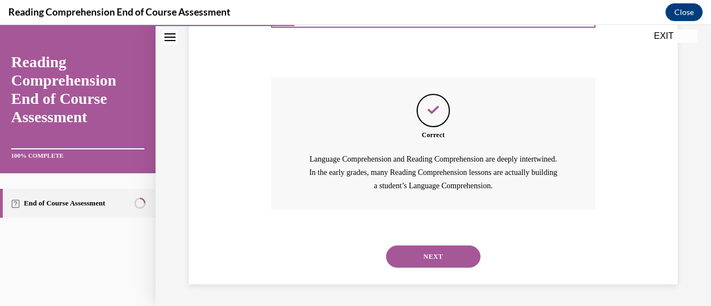
click at [438, 264] on button "NEXT" at bounding box center [433, 256] width 94 height 22
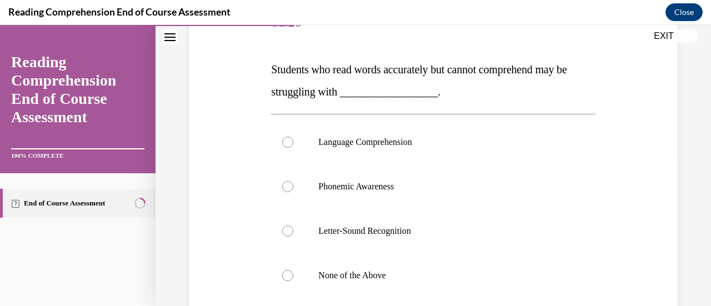
scroll to position [153, 0]
click at [389, 134] on label "Language Comprehension" at bounding box center [433, 142] width 324 height 44
click at [293, 137] on input "Language Comprehension" at bounding box center [287, 142] width 11 height 11
radio input "true"
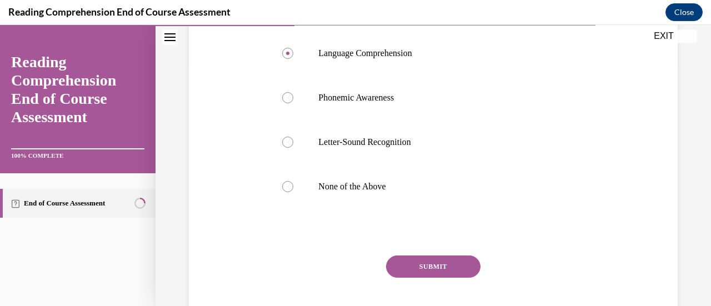
click at [431, 265] on button "SUBMIT" at bounding box center [433, 266] width 94 height 22
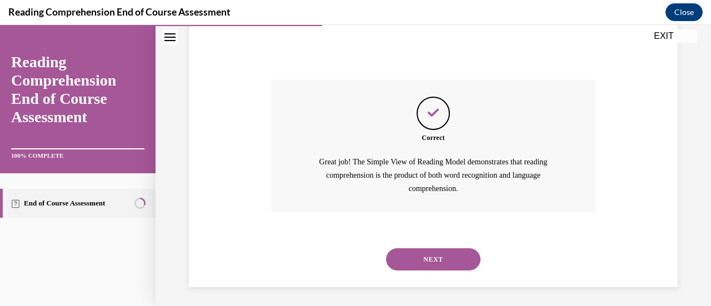
scroll to position [420, 0]
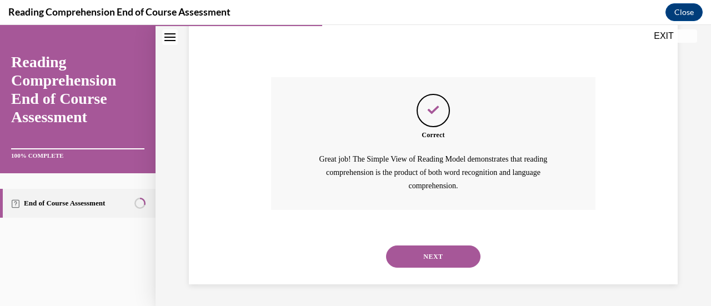
click at [465, 264] on button "NEXT" at bounding box center [433, 256] width 94 height 22
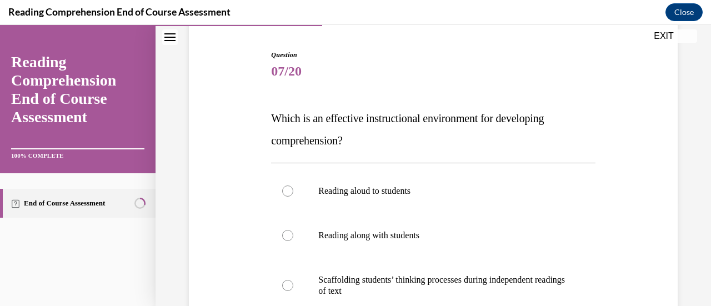
scroll to position [104, 0]
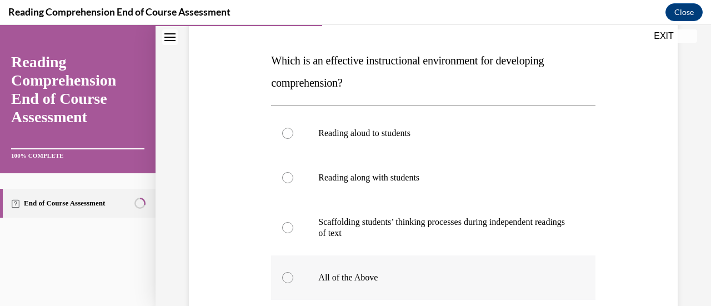
click at [362, 278] on p "All of the Above" at bounding box center [442, 277] width 249 height 11
click at [293, 278] on input "All of the Above" at bounding box center [287, 277] width 11 height 11
radio input "true"
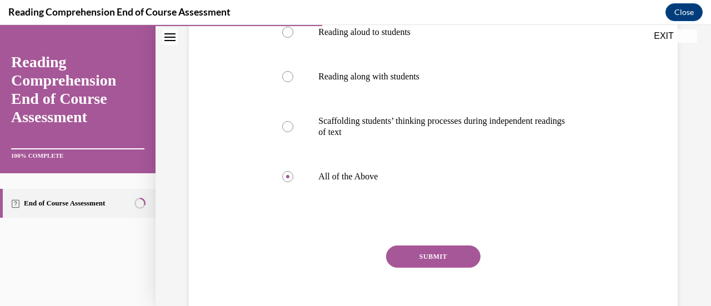
click at [444, 263] on button "SUBMIT" at bounding box center [433, 256] width 94 height 22
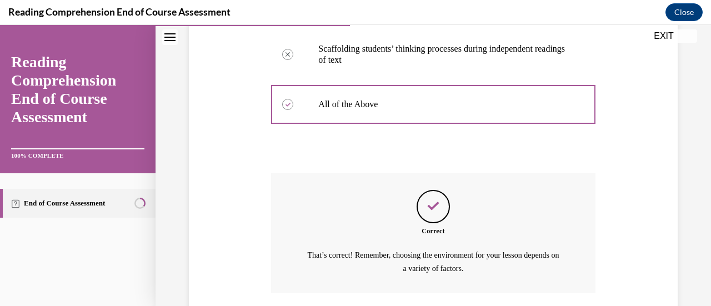
scroll to position [418, 0]
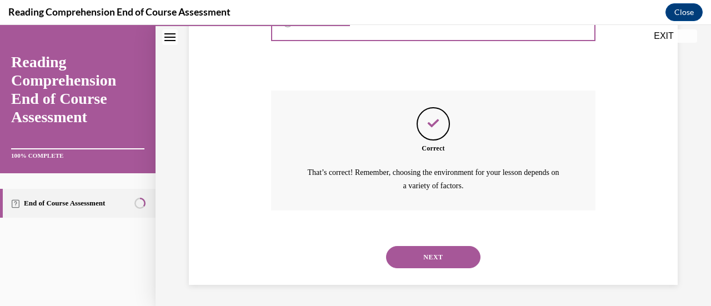
click at [457, 258] on button "NEXT" at bounding box center [433, 257] width 94 height 22
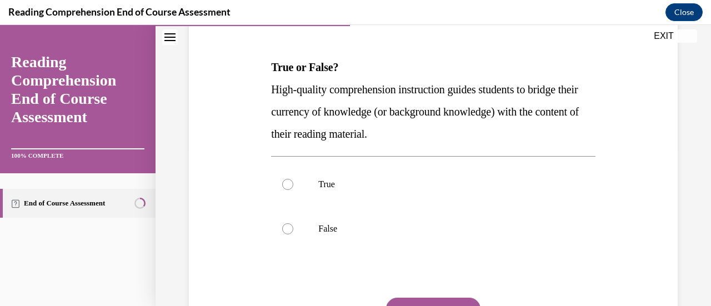
scroll to position [165, 0]
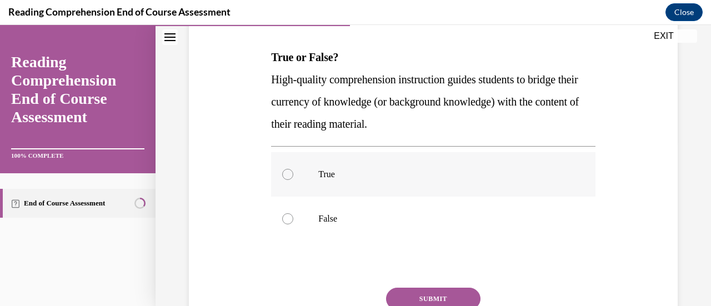
click at [285, 169] on div at bounding box center [287, 174] width 11 height 11
click at [285, 169] on input "True" at bounding box center [287, 174] width 11 height 11
radio input "true"
click at [421, 294] on button "SUBMIT" at bounding box center [433, 299] width 94 height 22
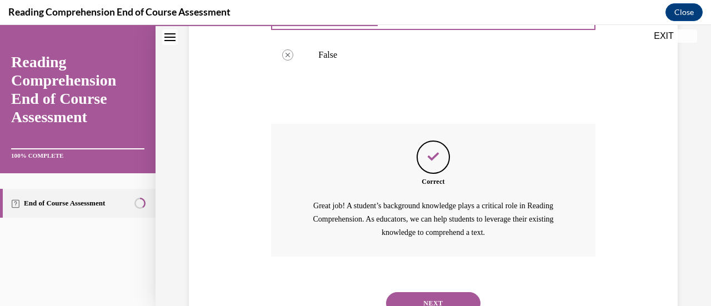
scroll to position [376, 0]
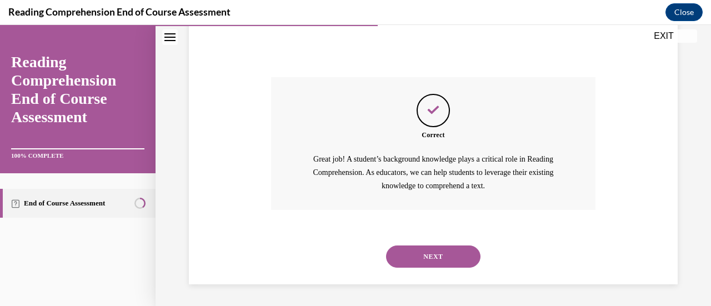
click at [432, 257] on button "NEXT" at bounding box center [433, 256] width 94 height 22
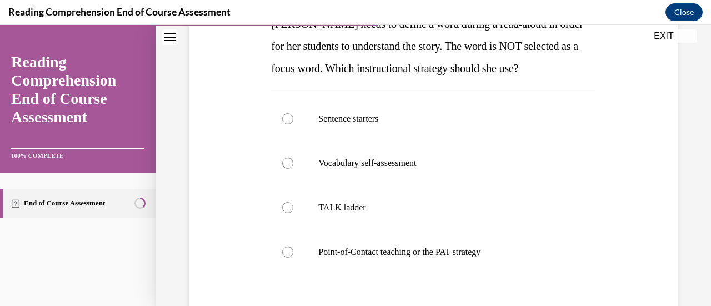
scroll to position [199, 0]
click at [488, 250] on p "Point-of-Contact teaching or the PAT strategy" at bounding box center [442, 251] width 249 height 11
click at [293, 250] on input "Point-of-Contact teaching or the PAT strategy" at bounding box center [287, 251] width 11 height 11
radio input "true"
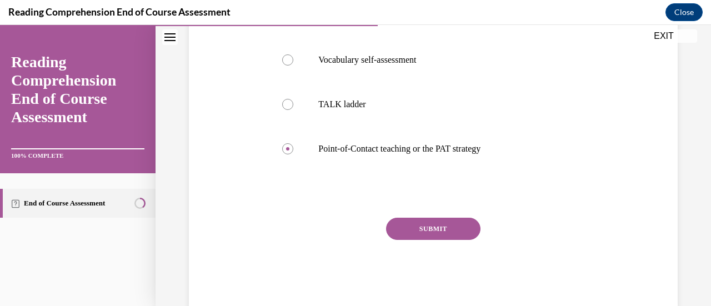
click at [453, 223] on button "SUBMIT" at bounding box center [433, 229] width 94 height 22
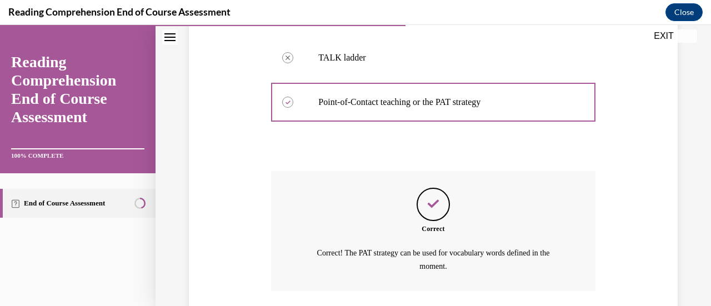
scroll to position [429, 0]
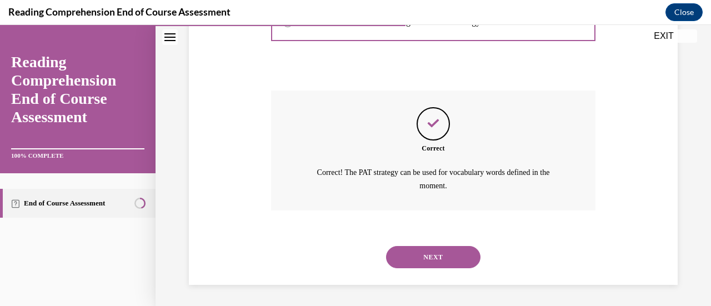
click at [433, 257] on button "NEXT" at bounding box center [433, 257] width 94 height 22
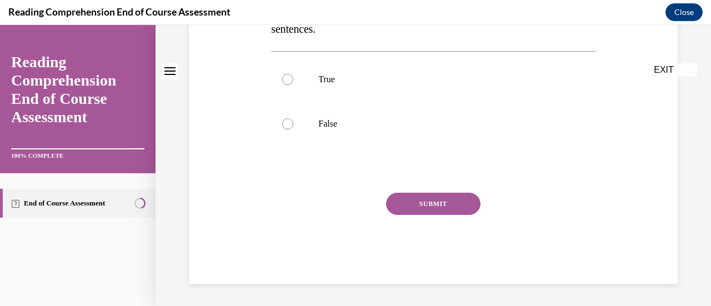
scroll to position [0, 0]
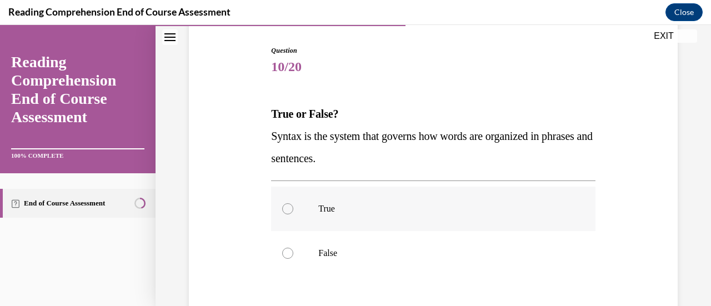
click at [293, 218] on label "True" at bounding box center [433, 209] width 324 height 44
click at [293, 214] on input "True" at bounding box center [287, 208] width 11 height 11
radio input "true"
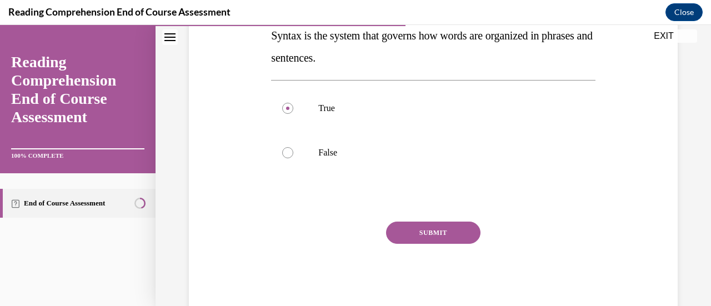
click at [445, 228] on button "SUBMIT" at bounding box center [433, 233] width 94 height 22
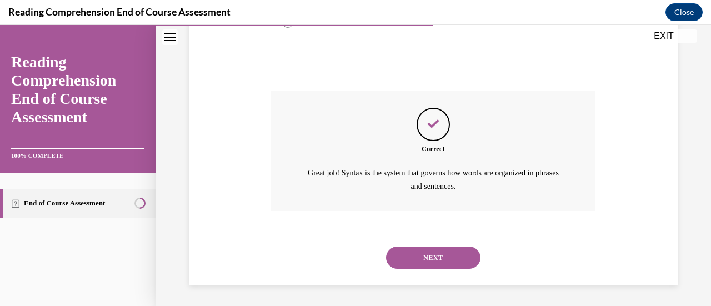
scroll to position [340, 0]
click at [454, 265] on button "NEXT" at bounding box center [433, 257] width 94 height 22
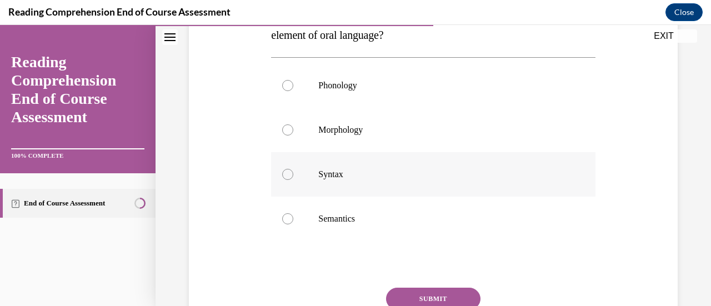
click at [335, 175] on p "Syntax" at bounding box center [442, 174] width 249 height 11
click at [293, 175] on input "Syntax" at bounding box center [287, 174] width 11 height 11
radio input "true"
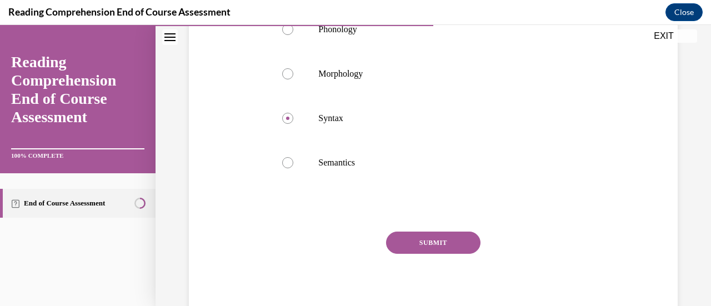
click at [439, 240] on button "SUBMIT" at bounding box center [433, 243] width 94 height 22
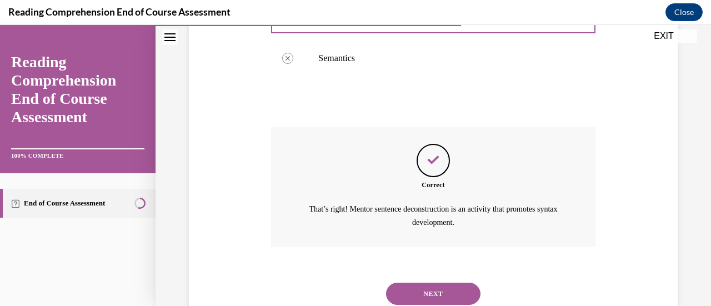
scroll to position [407, 0]
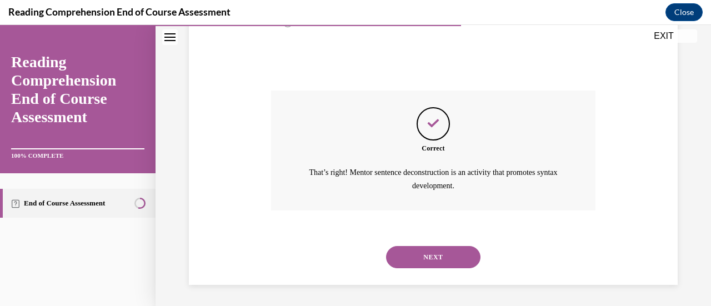
click at [446, 259] on button "NEXT" at bounding box center [433, 257] width 94 height 22
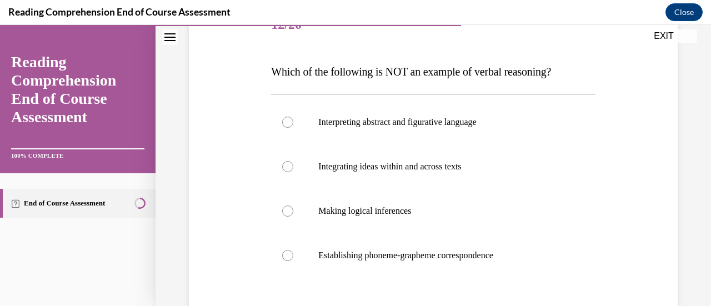
scroll to position [152, 0]
click at [501, 255] on p "Establishing phoneme-grapheme correspondence" at bounding box center [442, 254] width 249 height 11
click at [293, 255] on input "Establishing phoneme-grapheme correspondence" at bounding box center [287, 254] width 11 height 11
radio input "true"
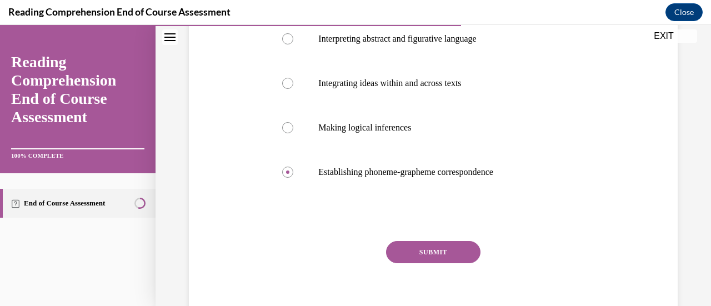
click at [446, 255] on button "SUBMIT" at bounding box center [433, 252] width 94 height 22
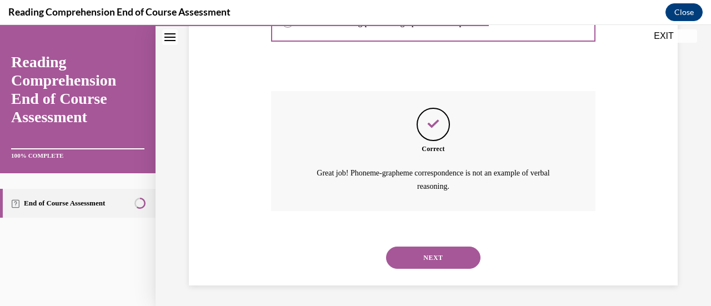
scroll to position [385, 0]
click at [423, 260] on button "NEXT" at bounding box center [433, 257] width 94 height 22
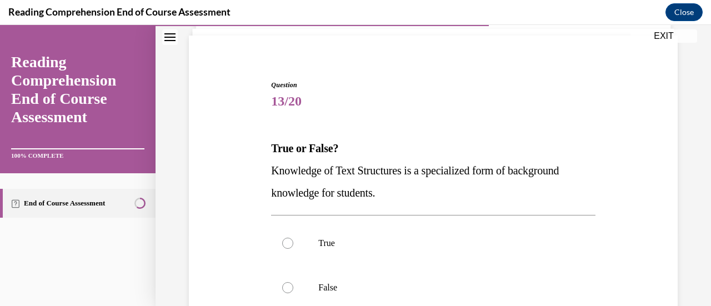
scroll to position [135, 0]
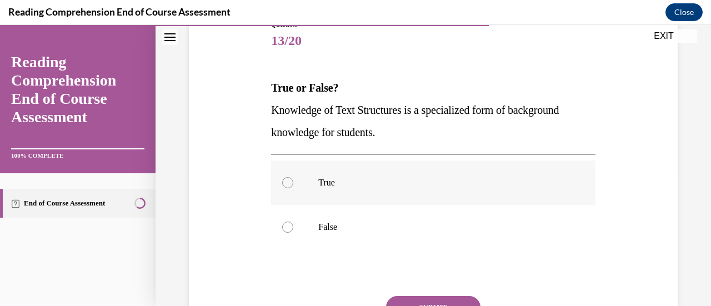
click at [282, 190] on label "True" at bounding box center [433, 182] width 324 height 44
click at [282, 188] on input "True" at bounding box center [287, 182] width 11 height 11
radio input "true"
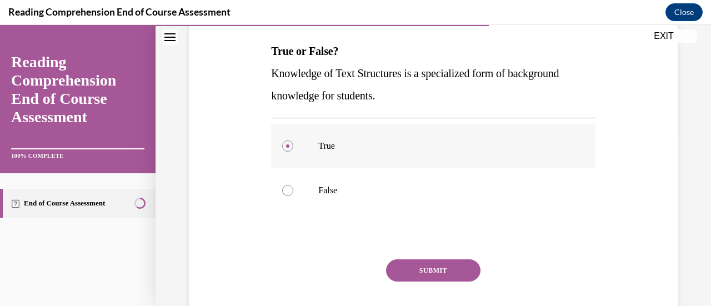
scroll to position [184, 0]
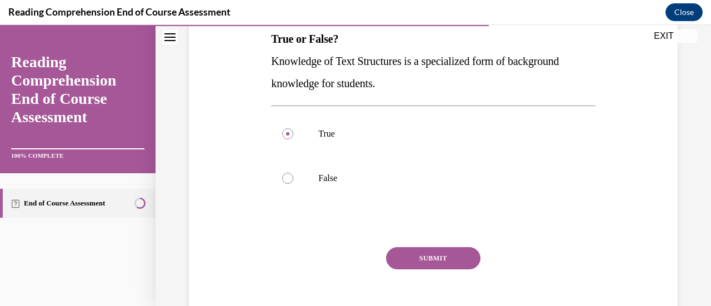
click at [437, 269] on div "SUBMIT" at bounding box center [433, 275] width 324 height 56
click at [430, 257] on button "SUBMIT" at bounding box center [433, 258] width 94 height 22
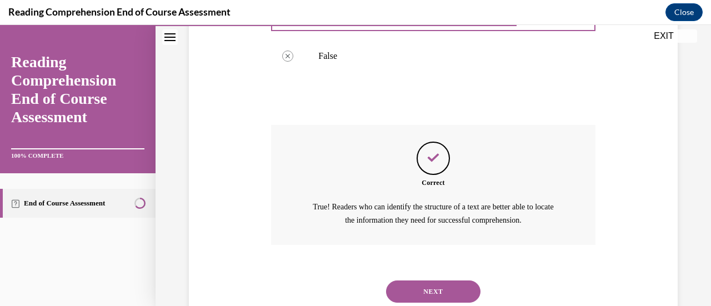
scroll to position [340, 0]
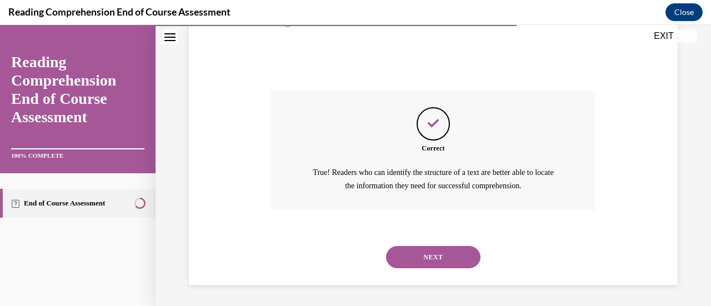
click at [429, 255] on button "NEXT" at bounding box center [433, 257] width 94 height 22
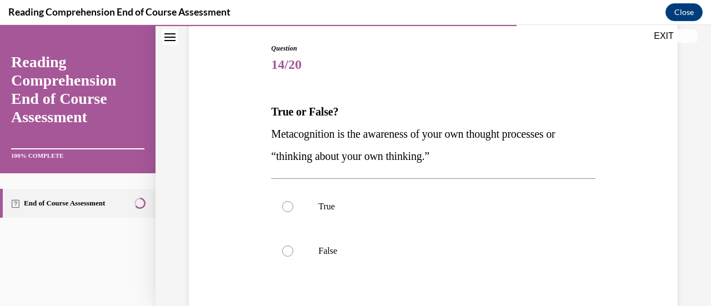
scroll to position [113, 0]
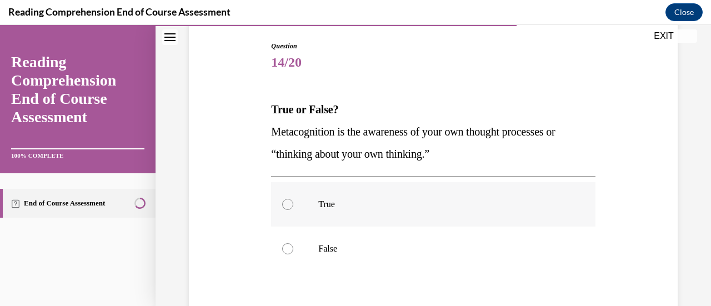
click at [278, 199] on label "True" at bounding box center [433, 204] width 324 height 44
click at [282, 199] on input "True" at bounding box center [287, 204] width 11 height 11
radio input "true"
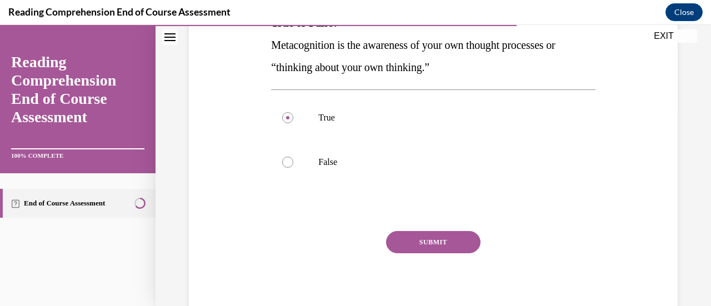
click at [443, 248] on button "SUBMIT" at bounding box center [433, 242] width 94 height 22
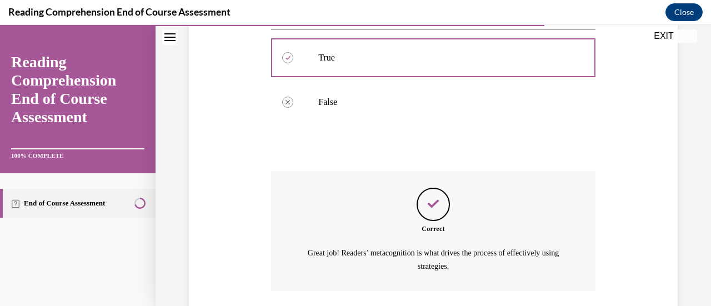
scroll to position [340, 0]
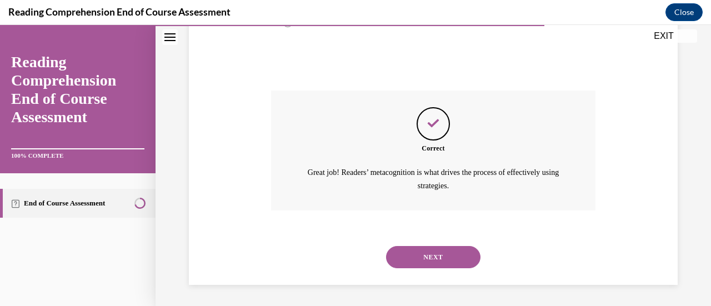
click at [441, 260] on button "NEXT" at bounding box center [433, 257] width 94 height 22
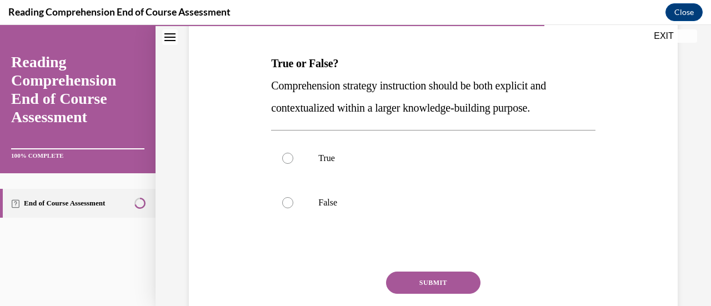
scroll to position [160, 0]
click at [287, 163] on label "True" at bounding box center [433, 157] width 324 height 44
click at [287, 163] on input "True" at bounding box center [287, 157] width 11 height 11
radio input "true"
click at [441, 283] on button "SUBMIT" at bounding box center [433, 282] width 94 height 22
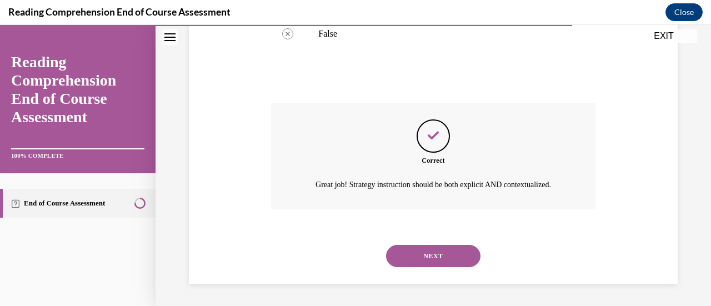
scroll to position [340, 0]
click at [446, 248] on button "NEXT" at bounding box center [433, 256] width 94 height 22
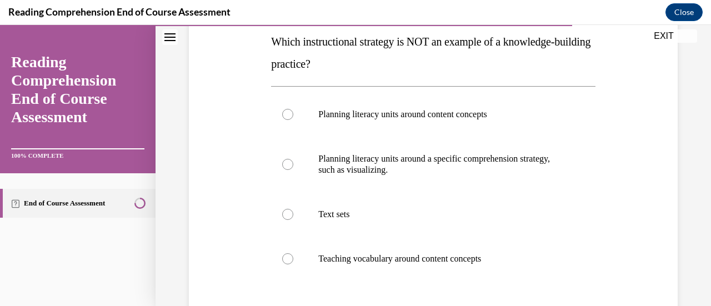
scroll to position [181, 0]
click at [464, 155] on p "Planning literacy units around a specific comprehension strategy, such as visua…" at bounding box center [442, 164] width 249 height 22
click at [293, 159] on input "Planning literacy units around a specific comprehension strategy, such as visua…" at bounding box center [287, 164] width 11 height 11
radio input "true"
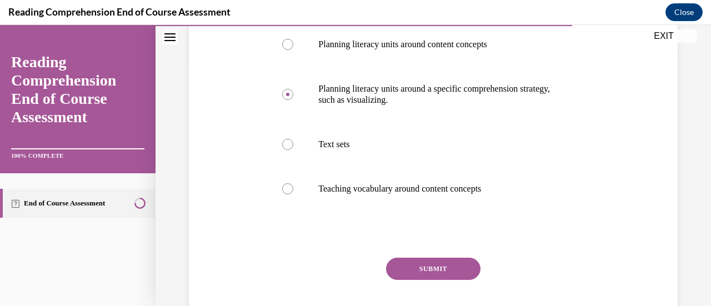
click at [455, 268] on button "SUBMIT" at bounding box center [433, 269] width 94 height 22
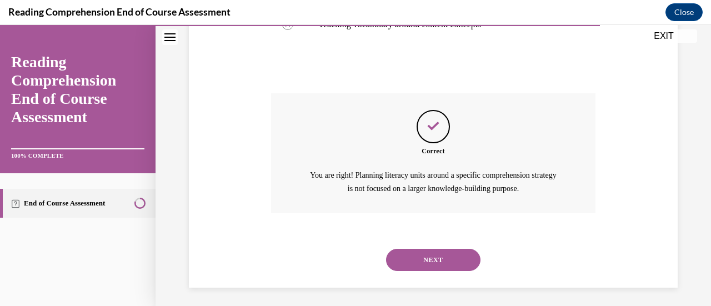
scroll to position [418, 0]
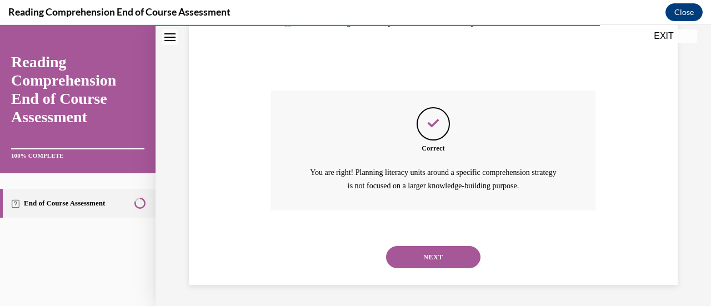
click at [450, 264] on button "NEXT" at bounding box center [433, 257] width 94 height 22
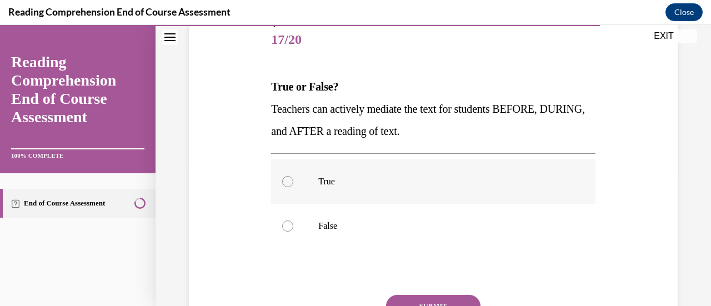
click at [297, 177] on label "True" at bounding box center [433, 181] width 324 height 44
click at [293, 177] on input "True" at bounding box center [287, 181] width 11 height 11
radio input "true"
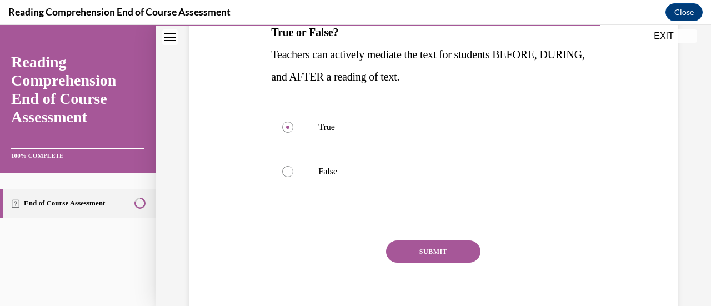
click at [434, 248] on button "SUBMIT" at bounding box center [433, 251] width 94 height 22
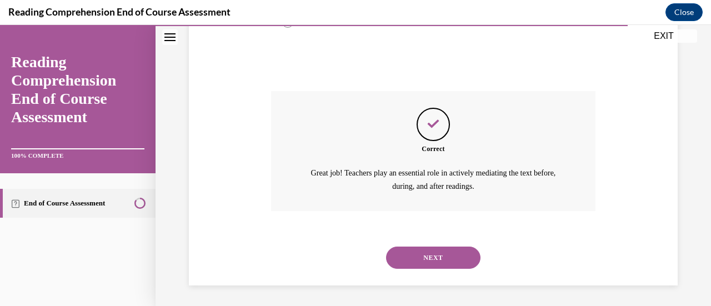
scroll to position [340, 0]
click at [427, 265] on button "NEXT" at bounding box center [433, 257] width 94 height 22
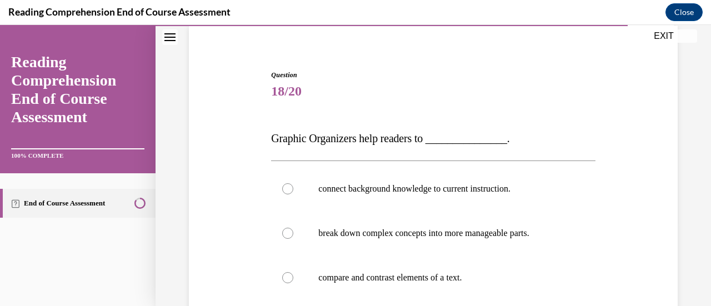
scroll to position [128, 0]
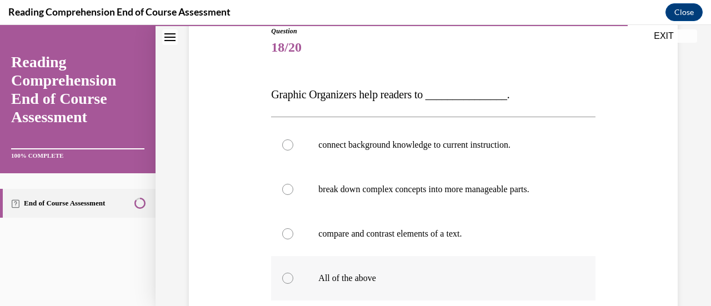
click at [372, 278] on p "All of the above" at bounding box center [442, 278] width 249 height 11
click at [293, 278] on input "All of the above" at bounding box center [287, 278] width 11 height 11
radio input "true"
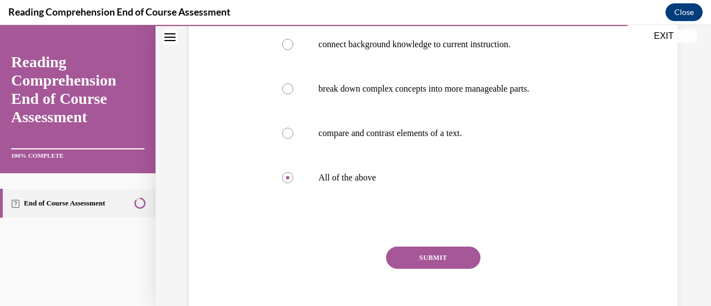
click at [438, 262] on button "SUBMIT" at bounding box center [433, 258] width 94 height 22
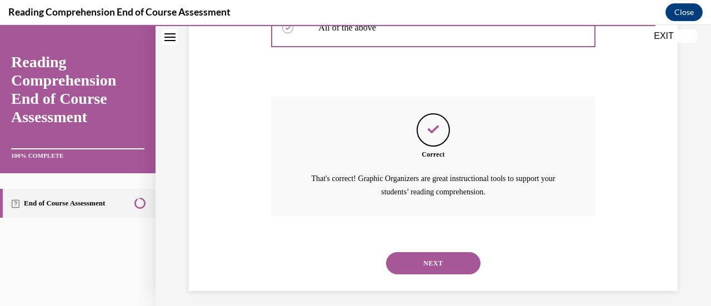
scroll to position [385, 0]
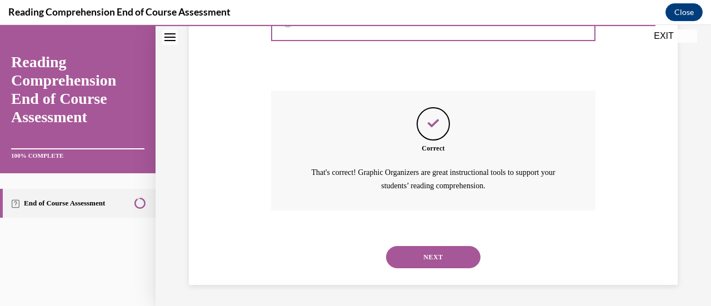
click at [448, 267] on button "NEXT" at bounding box center [433, 257] width 94 height 22
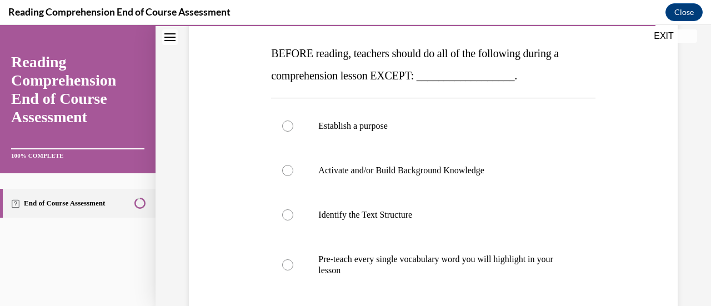
scroll to position [169, 0]
click at [523, 268] on p "Pre-teach every single vocabulary word you will highlight in your lesson" at bounding box center [442, 265] width 249 height 22
click at [293, 268] on input "Pre-teach every single vocabulary word you will highlight in your lesson" at bounding box center [287, 265] width 11 height 11
radio input "true"
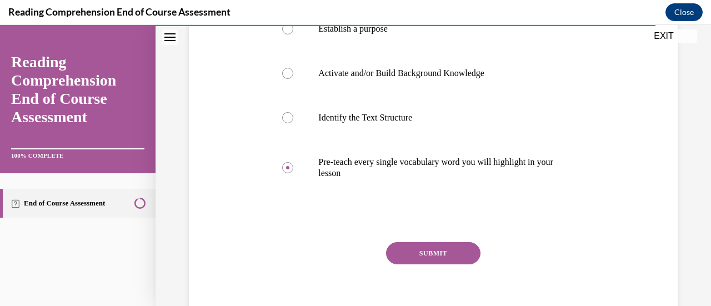
click at [457, 252] on button "SUBMIT" at bounding box center [433, 253] width 94 height 22
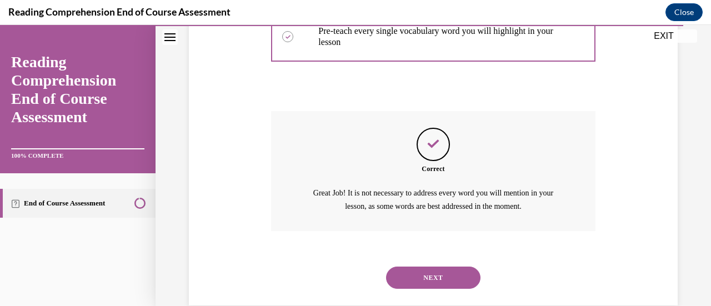
scroll to position [398, 0]
click at [434, 282] on button "NEXT" at bounding box center [433, 278] width 94 height 22
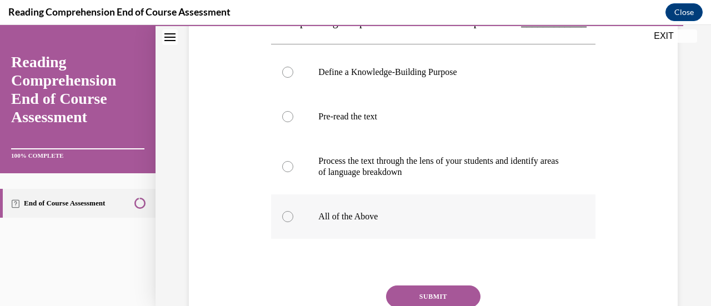
click at [355, 222] on p "All of the Above" at bounding box center [442, 216] width 249 height 11
click at [293, 222] on input "All of the Above" at bounding box center [287, 216] width 11 height 11
radio input "true"
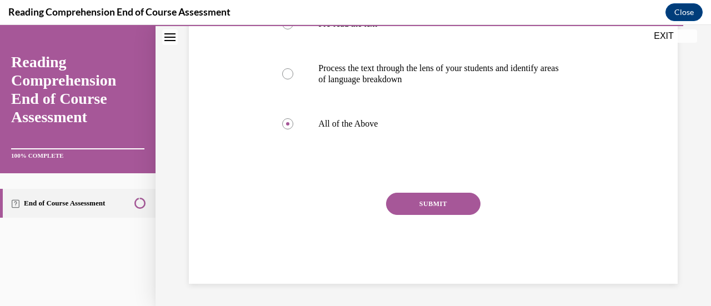
click at [459, 207] on button "SUBMIT" at bounding box center [433, 204] width 94 height 22
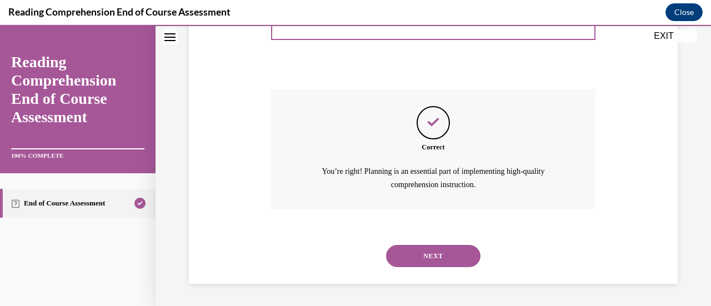
scroll to position [418, 0]
click at [430, 259] on button "NEXT" at bounding box center [433, 256] width 94 height 22
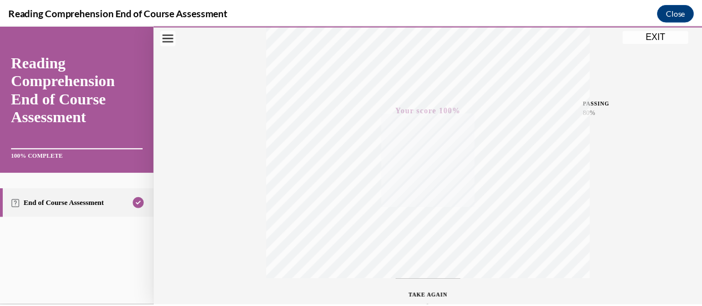
scroll to position [288, 0]
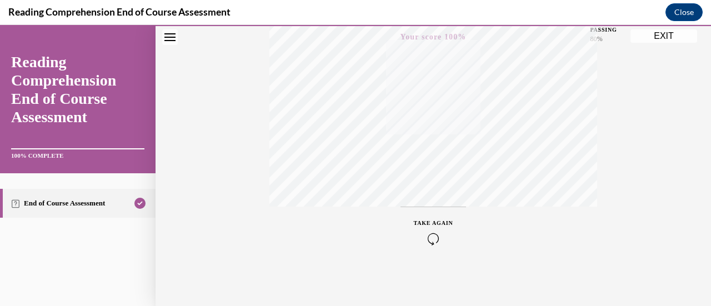
click at [659, 37] on button "EXIT" at bounding box center [663, 35] width 67 height 13
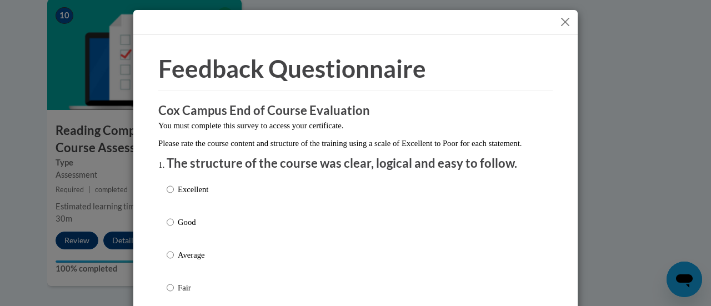
click at [560, 28] on button "Close" at bounding box center [565, 22] width 14 height 14
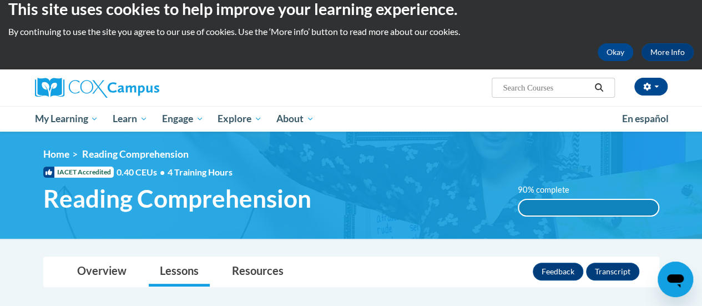
scroll to position [0, 0]
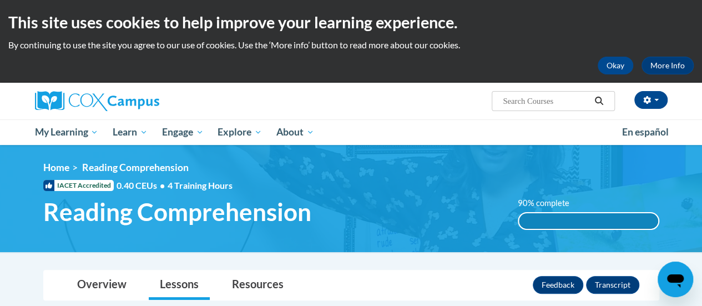
click at [663, 219] on div "90% complete 90% complete 0.001%" at bounding box center [589, 213] width 158 height 33
click at [636, 223] on div "90% complete" at bounding box center [588, 221] width 139 height 16
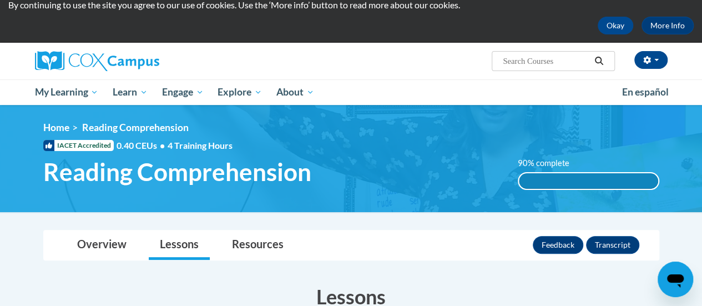
scroll to position [42, 0]
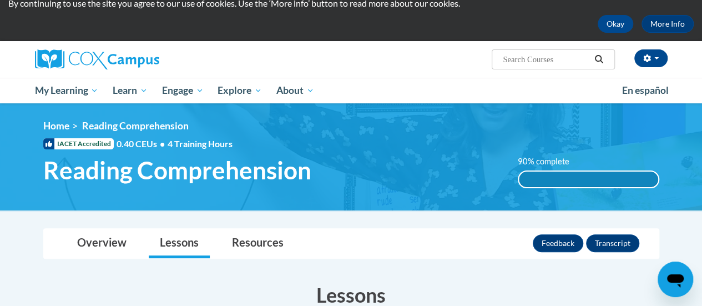
click at [615, 187] on div "90% complete 0.001%" at bounding box center [589, 179] width 142 height 18
click at [632, 182] on div "90% complete" at bounding box center [588, 180] width 139 height 16
click at [636, 180] on div "90% complete" at bounding box center [588, 180] width 139 height 16
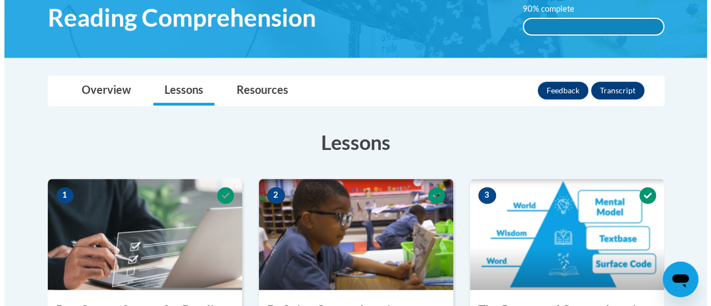
scroll to position [0, 0]
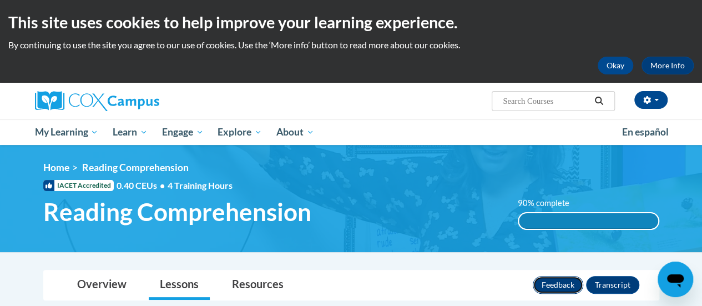
click at [558, 288] on button "Feedback" at bounding box center [558, 285] width 51 height 18
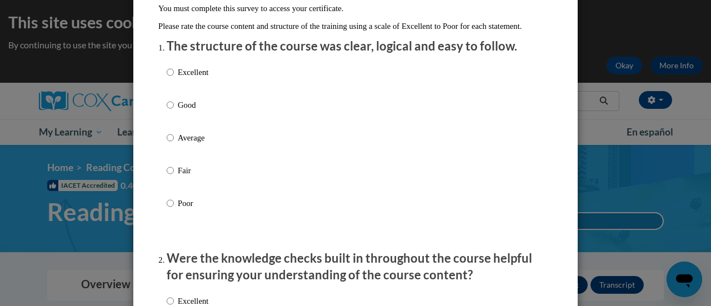
scroll to position [113, 0]
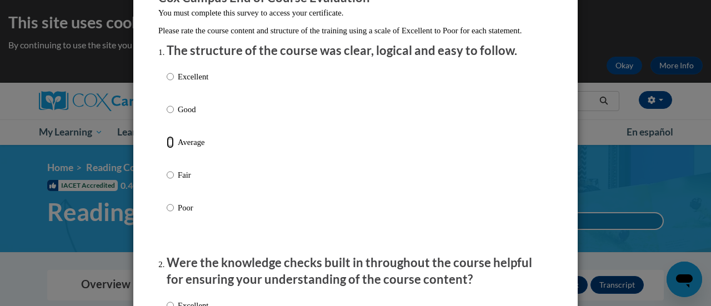
click at [167, 148] on input "Average" at bounding box center [170, 142] width 7 height 12
radio input "true"
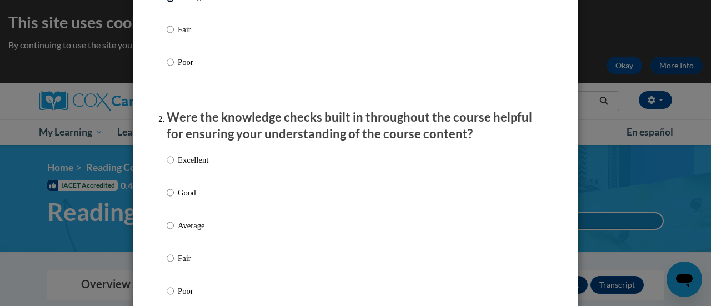
scroll to position [267, 0]
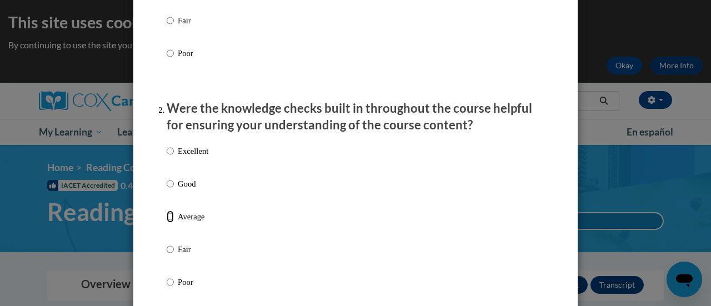
click at [167, 223] on input "Average" at bounding box center [170, 216] width 7 height 12
radio input "true"
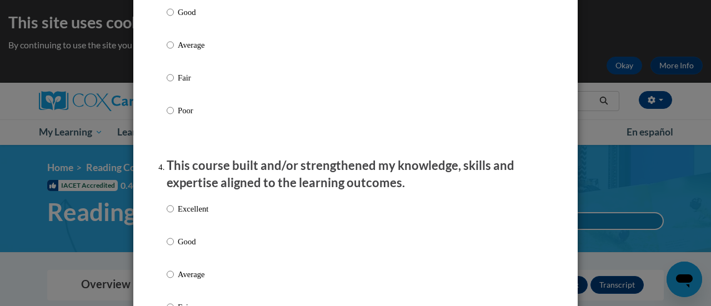
scroll to position [644, 0]
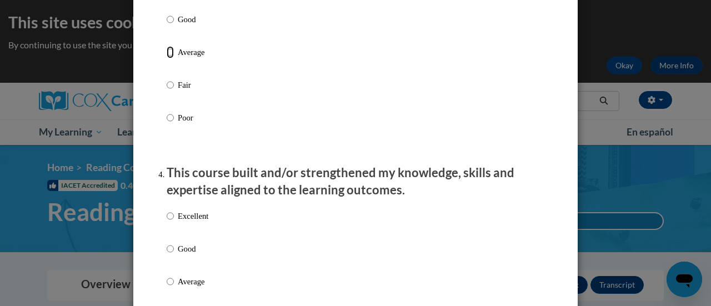
click at [167, 58] on input "Average" at bounding box center [170, 52] width 7 height 12
radio input "true"
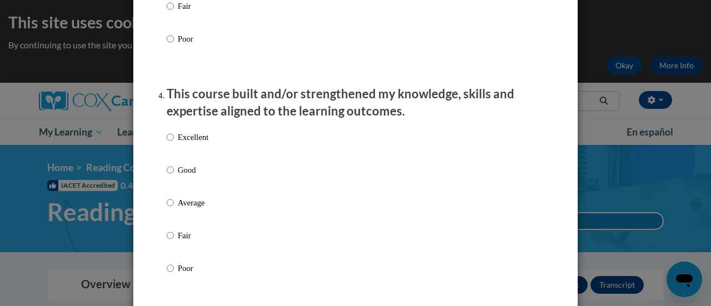
scroll to position [761, 0]
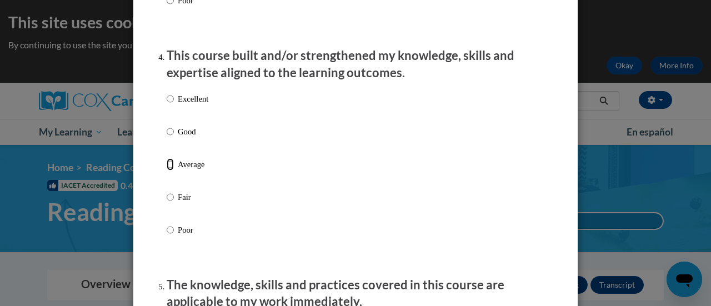
click at [167, 169] on input "Average" at bounding box center [170, 164] width 7 height 12
radio input "true"
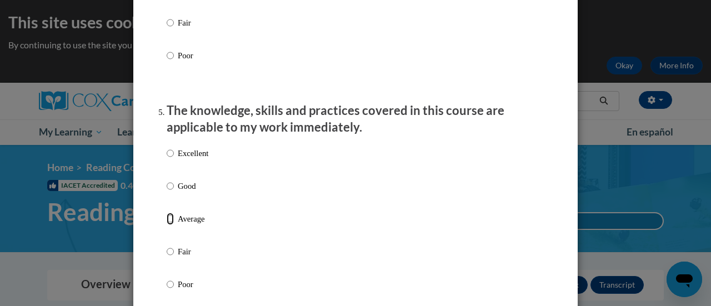
click at [167, 225] on input "Average" at bounding box center [170, 219] width 7 height 12
radio input "true"
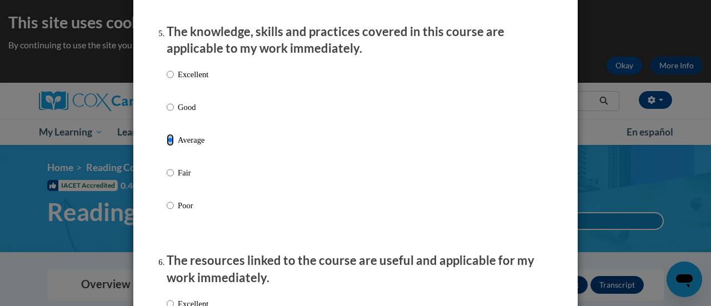
scroll to position [1148, 0]
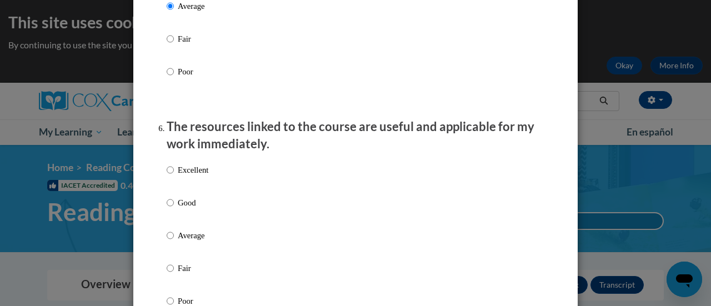
click at [152, 220] on div "Feedback Questionnaire Rate Course Comments Cox Campus End of Course Evaluation…" at bounding box center [355, 32] width 411 height 2257
click at [167, 242] on input "Average" at bounding box center [170, 235] width 7 height 12
radio input "true"
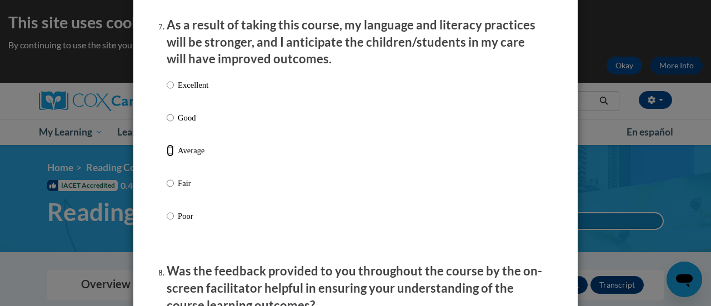
click at [167, 157] on input "Average" at bounding box center [170, 150] width 7 height 12
radio input "true"
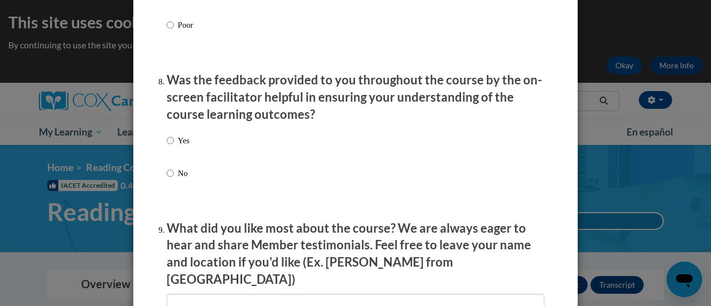
scroll to position [1670, 0]
click at [167, 146] on input "Yes" at bounding box center [170, 140] width 7 height 12
radio input "true"
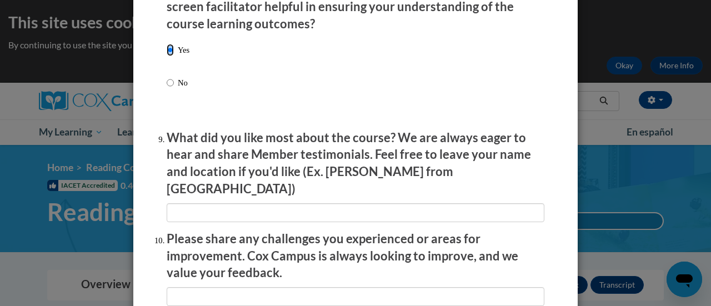
scroll to position [1807, 0]
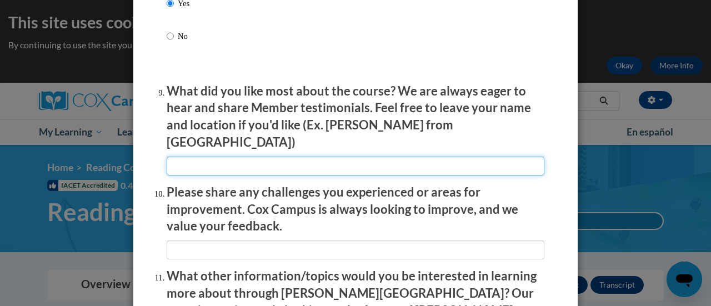
click at [353, 157] on input "textbox" at bounding box center [356, 166] width 378 height 19
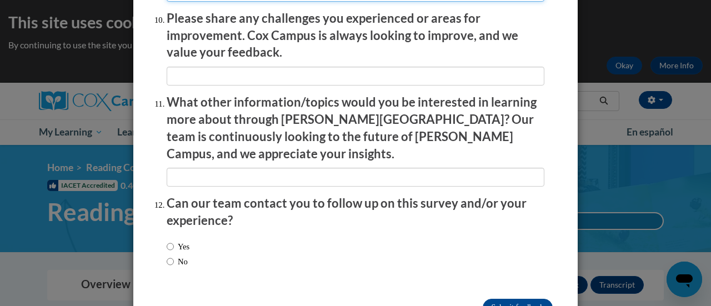
scroll to position [2003, 0]
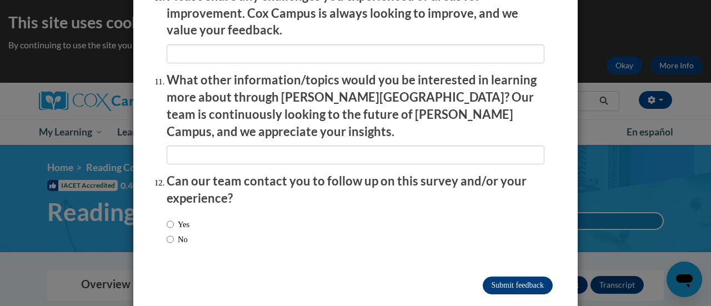
type input "Newer videos not from covid. We are traumatized."
click at [514, 277] on input "Submit feedback" at bounding box center [518, 286] width 70 height 18
click at [522, 277] on input "Submitting" at bounding box center [518, 286] width 70 height 18
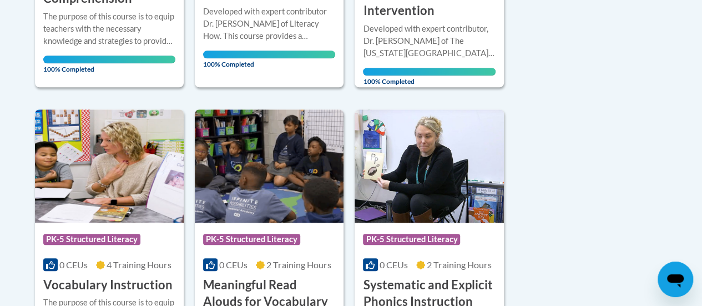
scroll to position [481, 0]
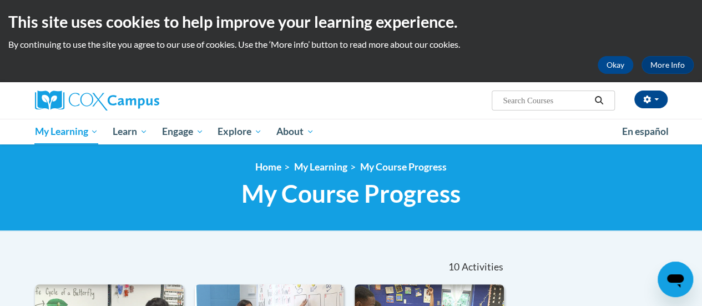
scroll to position [0, 0]
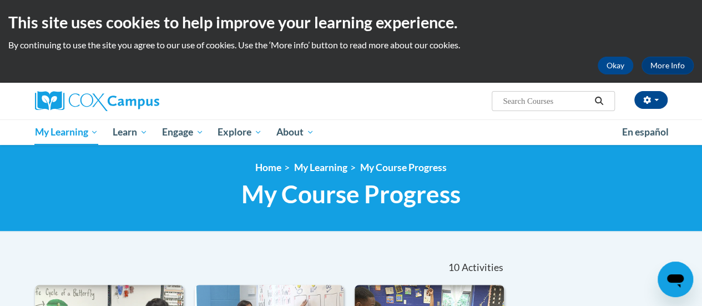
click at [544, 103] on input "Search..." at bounding box center [546, 100] width 89 height 13
type input "data driven instruction"
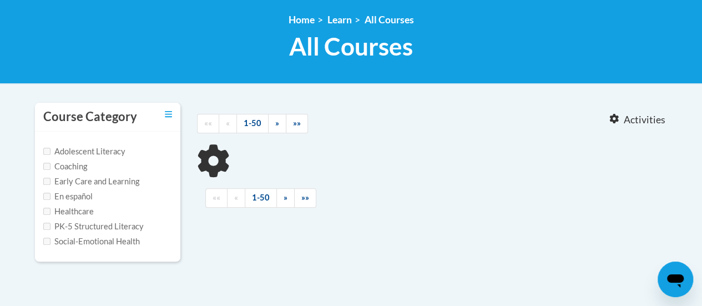
type input "data driven instruction"
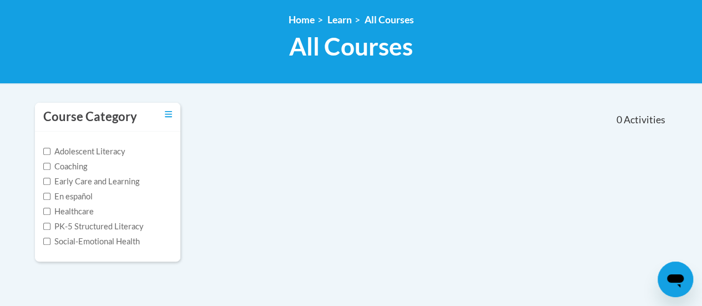
click at [73, 228] on label "PK-5 Structured Literacy" at bounding box center [93, 226] width 101 height 12
click at [51, 228] on input "PK-5 Structured Literacy" at bounding box center [46, 226] width 7 height 7
checkbox input "true"
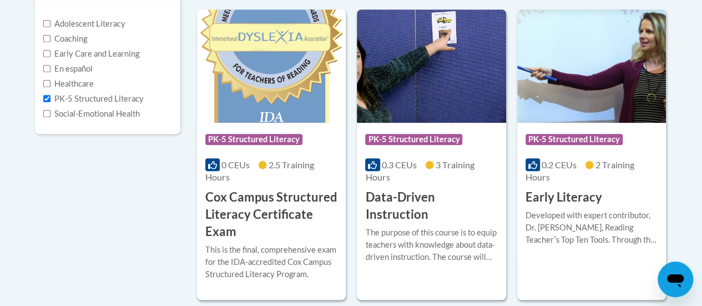
scroll to position [279, 0]
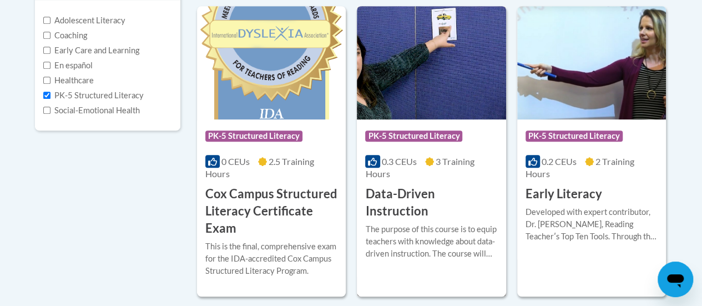
click at [441, 223] on div at bounding box center [431, 223] width 132 height 1
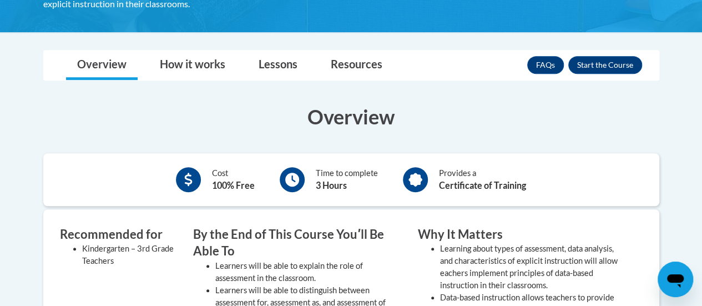
scroll to position [258, 0]
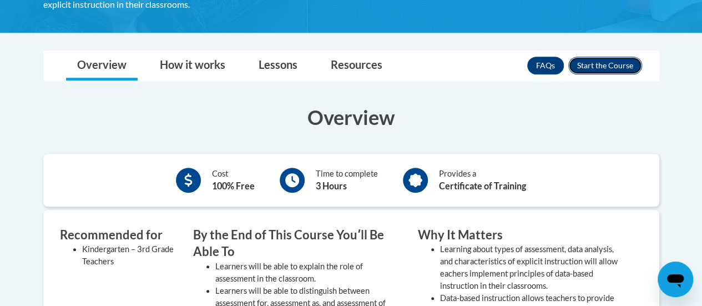
click at [611, 69] on button "Enroll" at bounding box center [606, 66] width 74 height 18
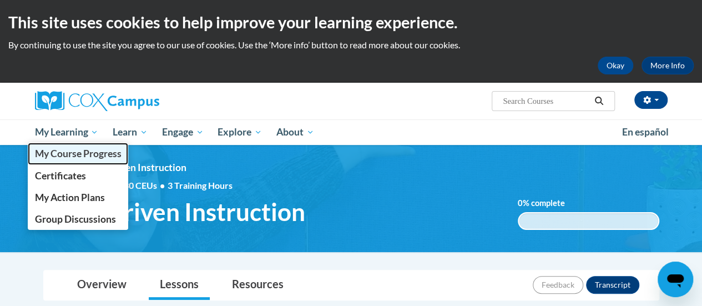
click at [52, 144] on link "My Course Progress" at bounding box center [78, 154] width 101 height 22
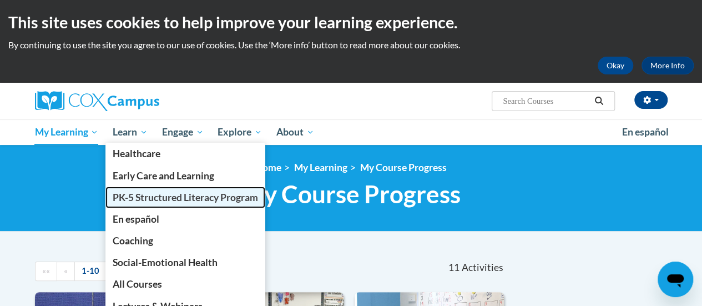
click at [214, 194] on span "PK-5 Structured Literacy Program" at bounding box center [185, 198] width 145 height 12
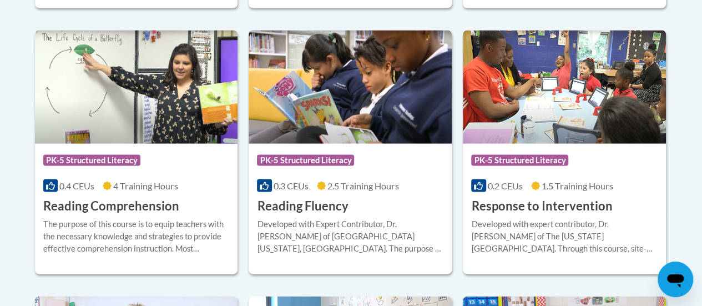
scroll to position [1074, 0]
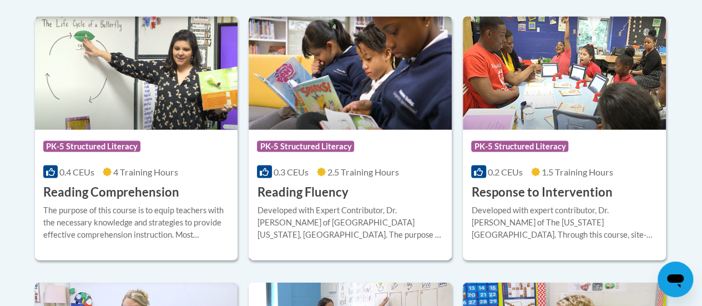
click at [348, 204] on div at bounding box center [350, 204] width 187 height 1
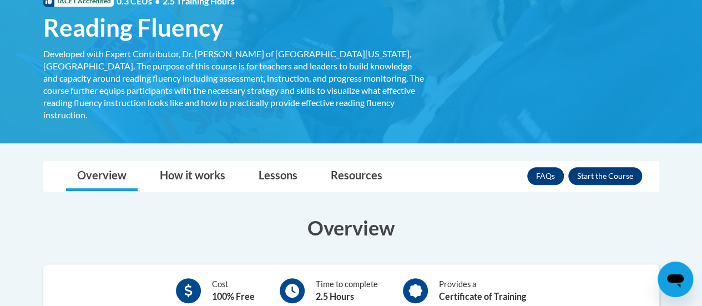
scroll to position [192, 0]
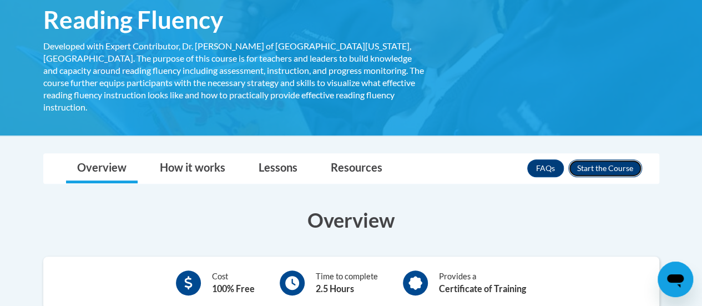
click at [611, 159] on button "Enroll" at bounding box center [606, 168] width 74 height 18
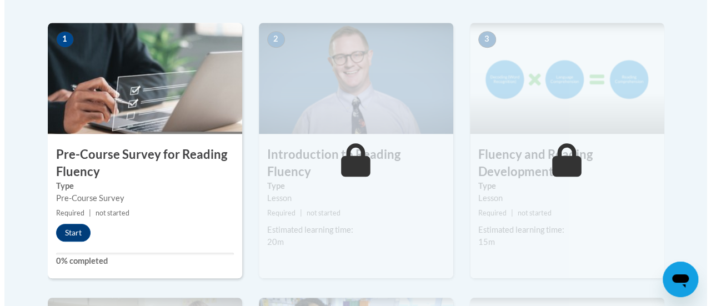
scroll to position [349, 0]
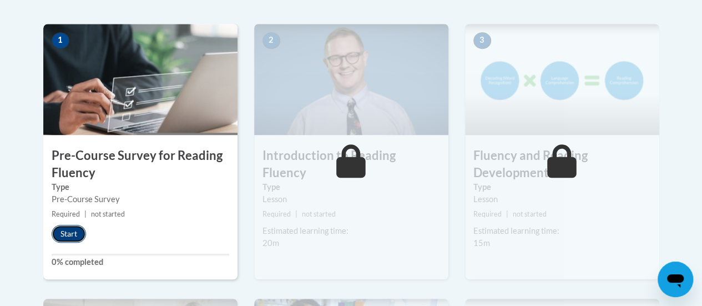
click at [73, 231] on button "Start" at bounding box center [69, 234] width 34 height 18
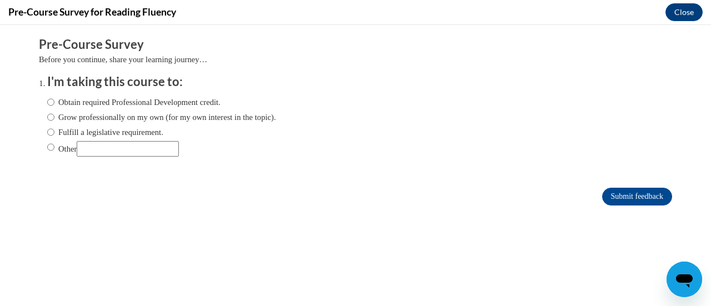
scroll to position [0, 0]
click at [137, 137] on label "Fulfill a legislative requirement." at bounding box center [105, 132] width 116 height 12
click at [54, 137] on input "Fulfill a legislative requirement." at bounding box center [50, 132] width 7 height 12
radio input "true"
click at [639, 198] on input "Submit feedback" at bounding box center [637, 197] width 70 height 18
